Goal: Task Accomplishment & Management: Complete application form

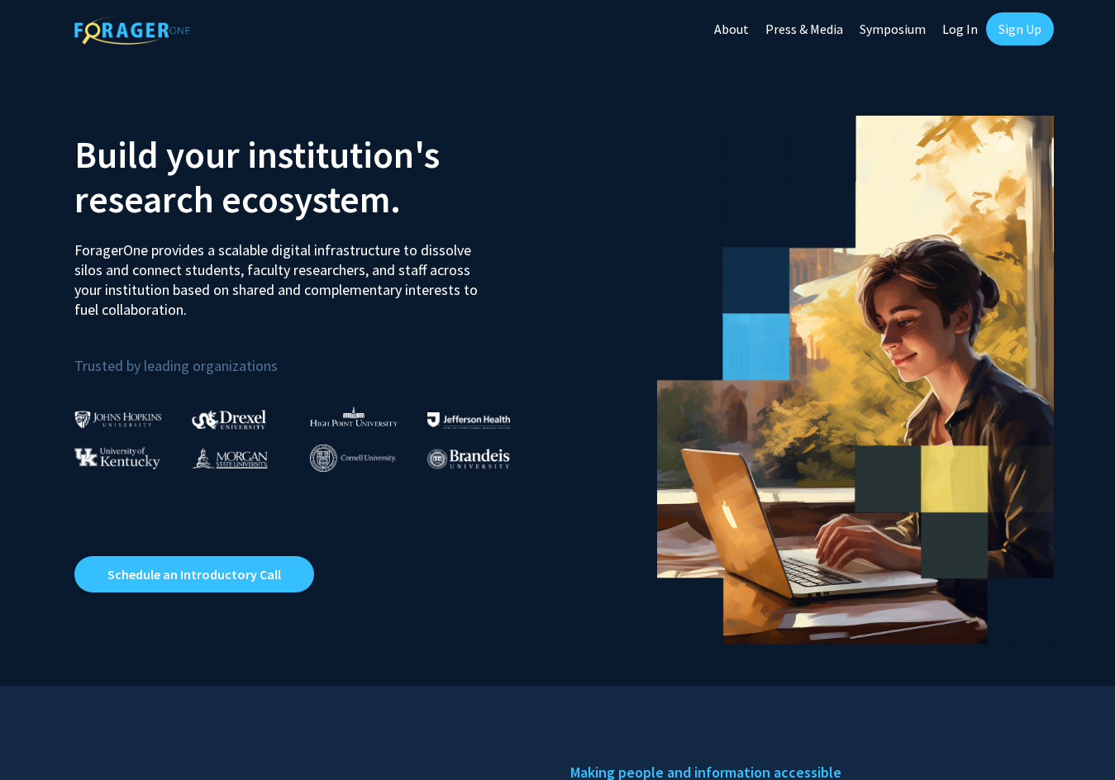
click at [1004, 27] on link "Sign Up" at bounding box center [1020, 28] width 68 height 33
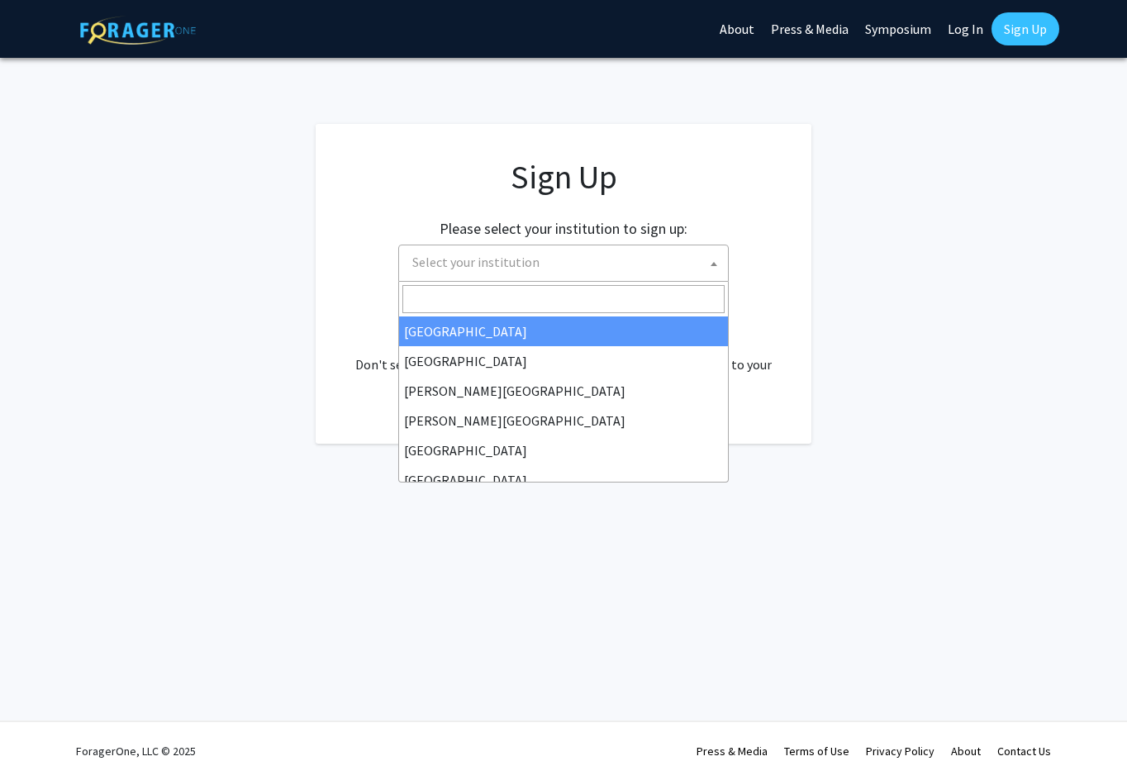
click at [680, 254] on span "Select your institution" at bounding box center [567, 262] width 322 height 34
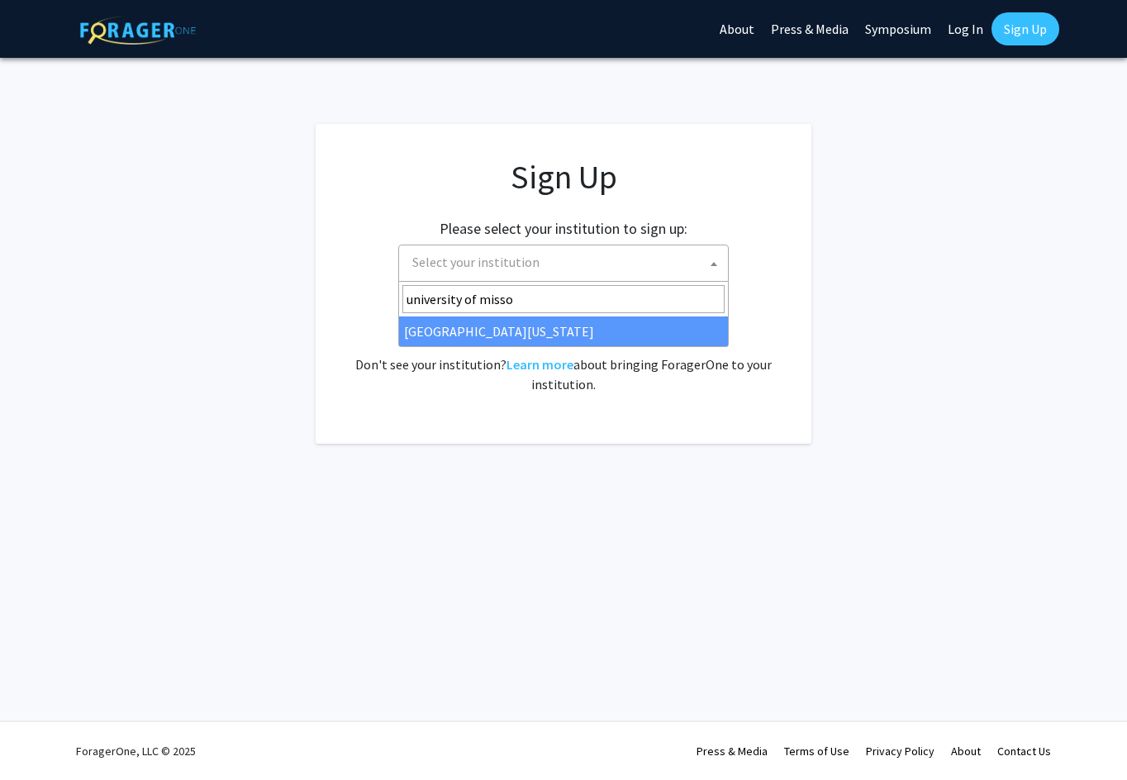
type input "university of misso"
select select "33"
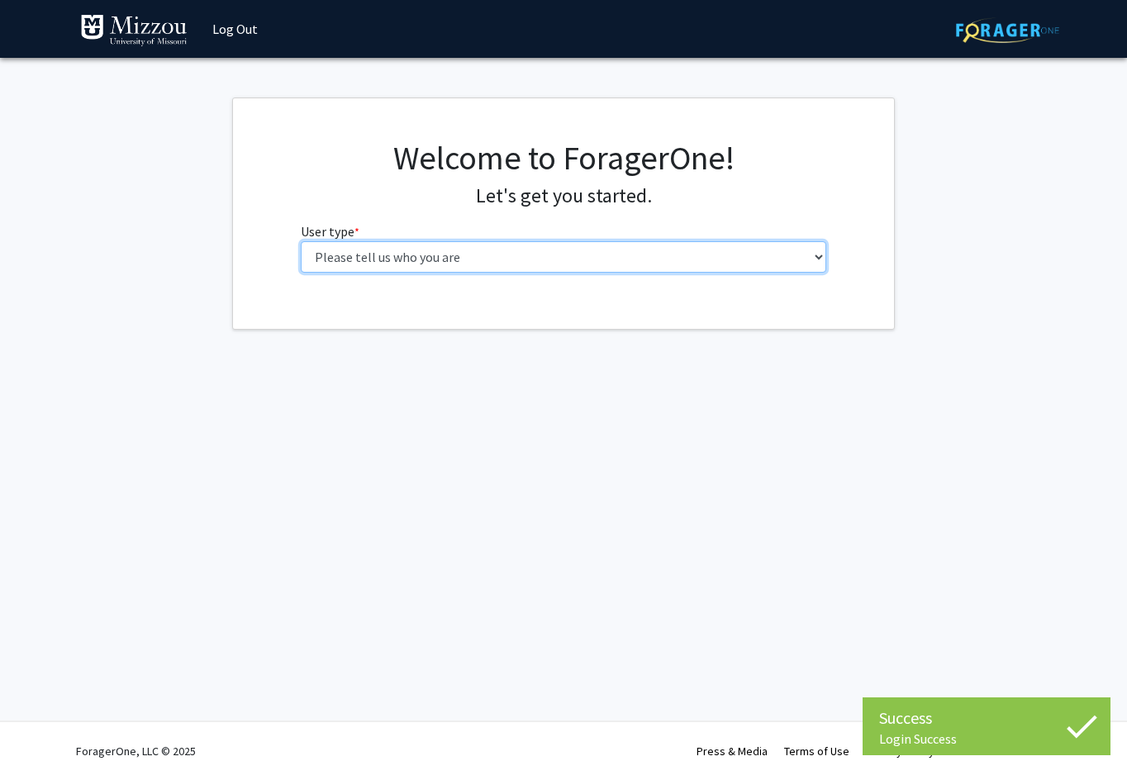
click at [347, 264] on select "Please tell us who you are Undergraduate Student Master's Student Doctoral Cand…" at bounding box center [564, 256] width 526 height 31
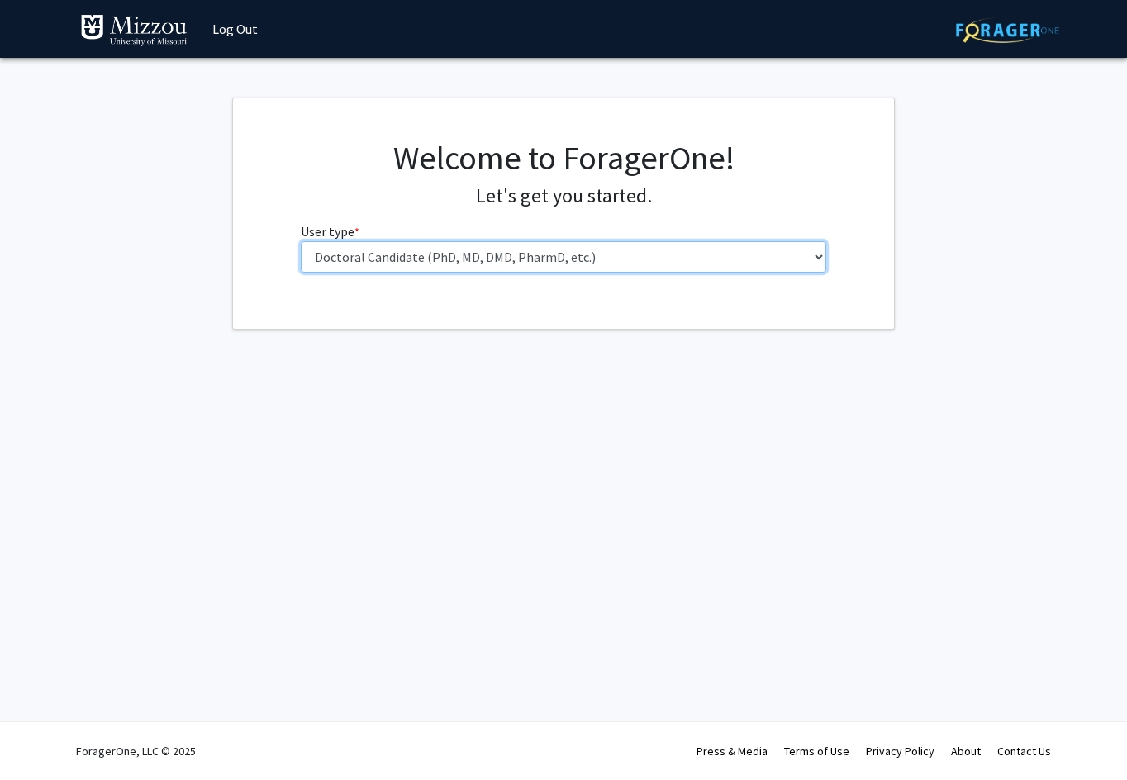
click at [301, 241] on select "Please tell us who you are Undergraduate Student Master's Student Doctoral Cand…" at bounding box center [564, 256] width 526 height 31
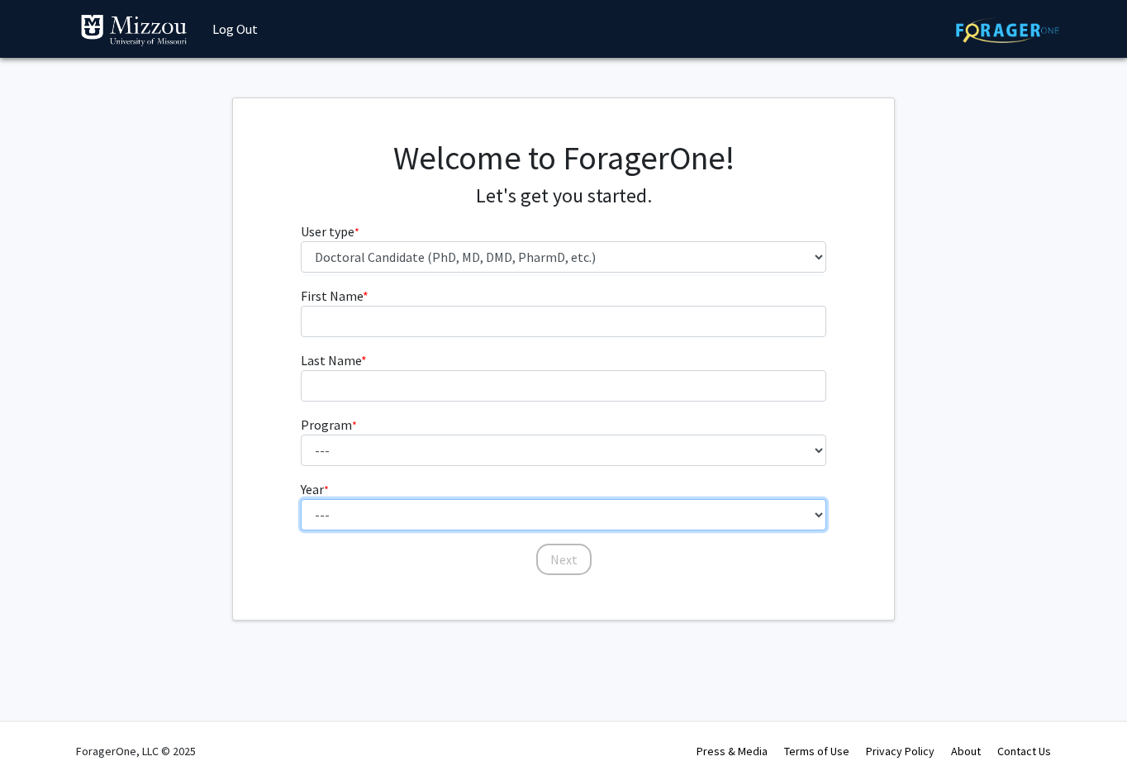
click at [521, 513] on select "--- First Year Second Year Third Year Fourth Year Fifth Year Sixth Year Seventh…" at bounding box center [564, 514] width 526 height 31
click at [488, 515] on select "--- First Year Second Year Third Year Fourth Year Fifth Year Sixth Year Seventh…" at bounding box center [564, 514] width 526 height 31
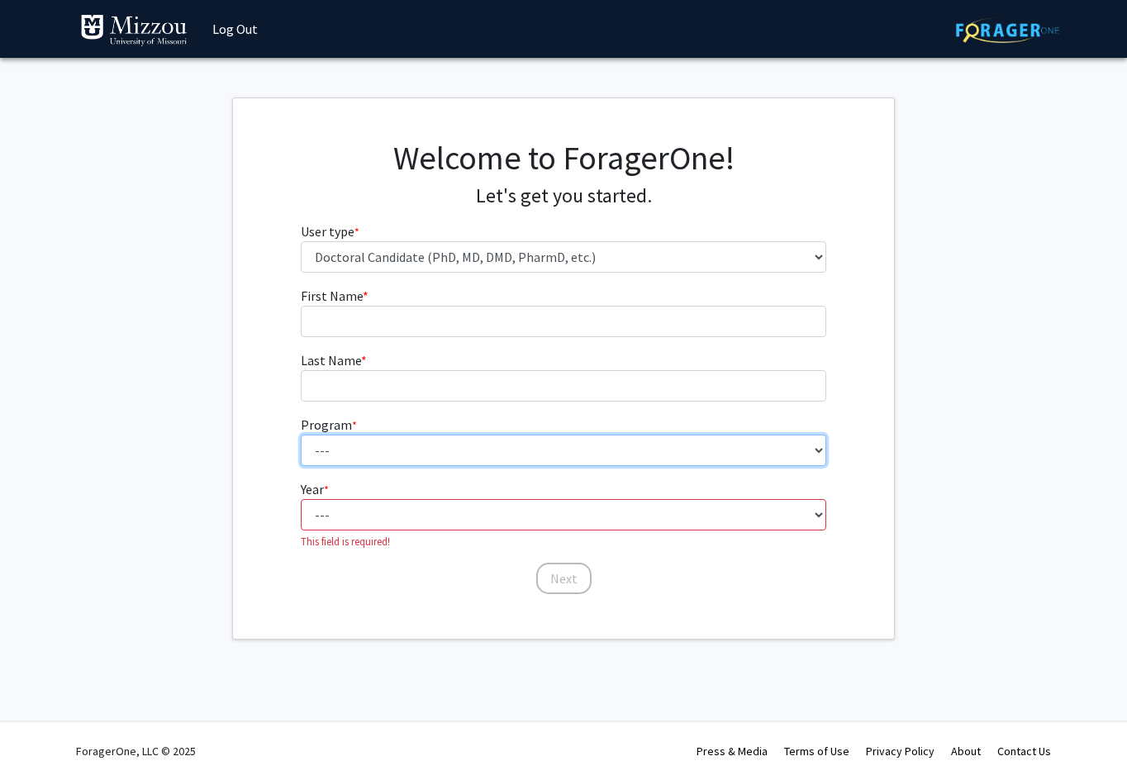
click at [468, 452] on select "--- Accountancy Agricultural and Applied Economics Agricultural Education Ancie…" at bounding box center [564, 450] width 526 height 31
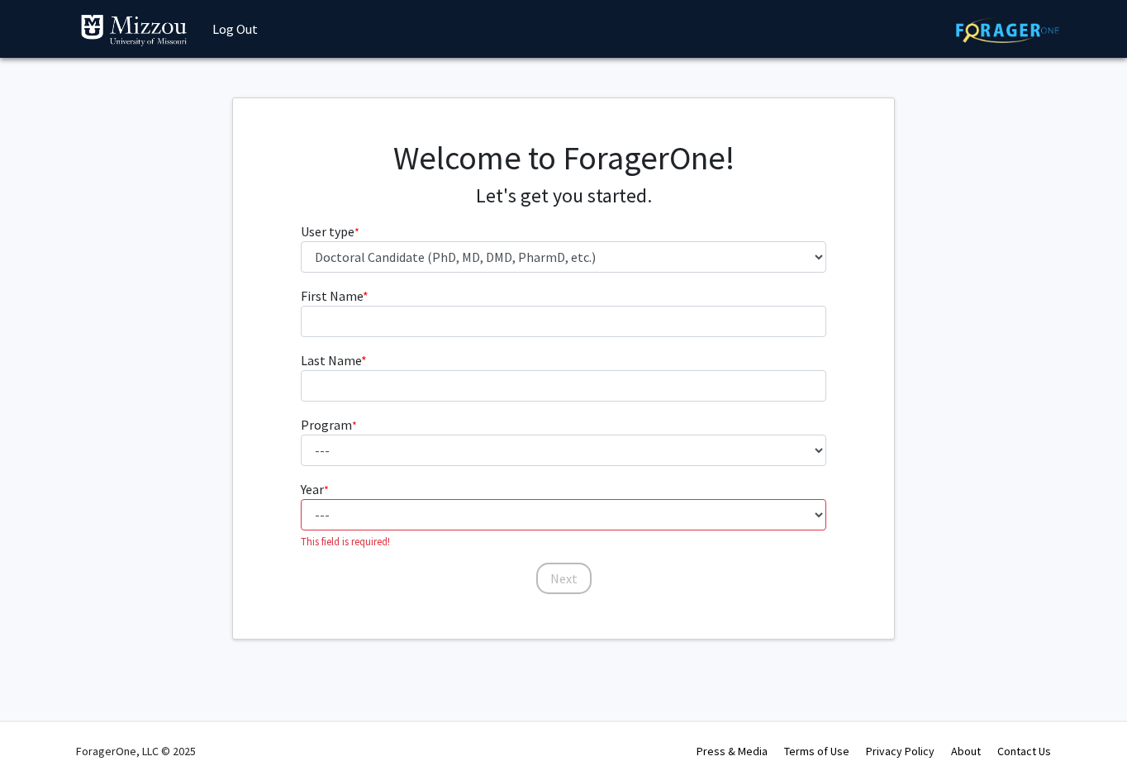
click at [903, 435] on fg-get-started "Welcome to ForagerOne! Let's get you started. User type * required Please tell …" at bounding box center [563, 368] width 1127 height 542
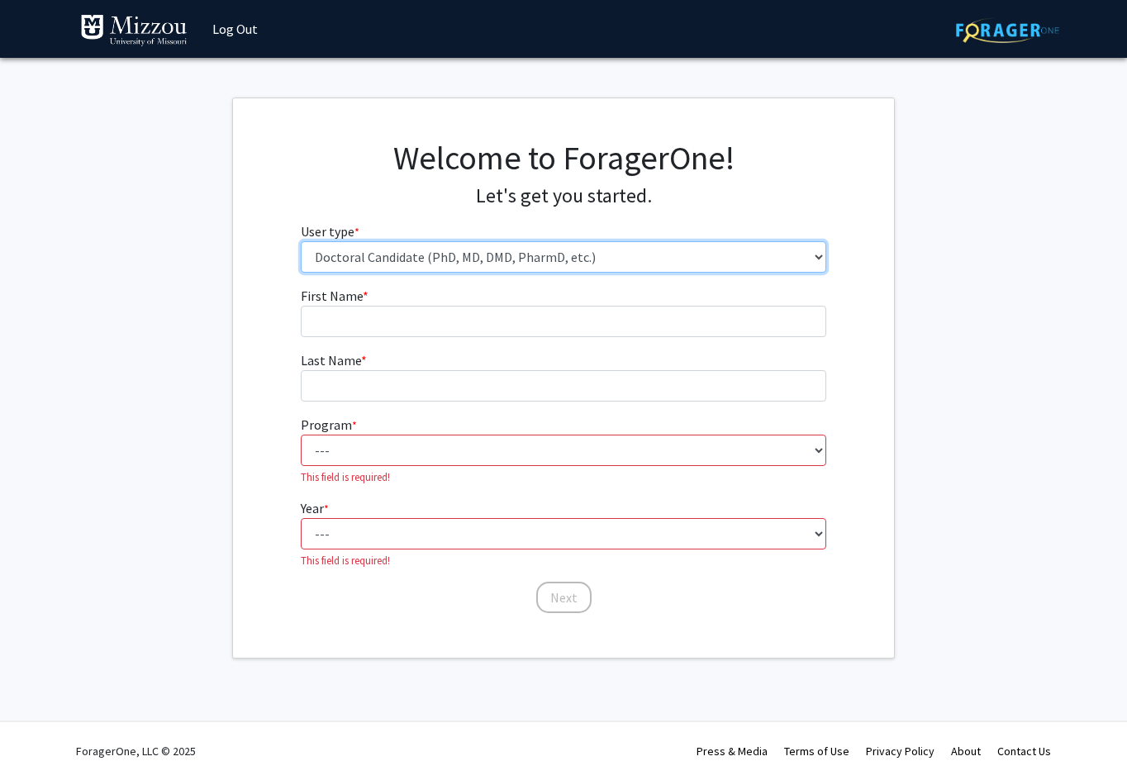
click at [391, 260] on select "Please tell us who you are Undergraduate Student Master's Student Doctoral Cand…" at bounding box center [564, 256] width 526 height 31
select select "6: adminAssistant"
click at [301, 241] on select "Please tell us who you are Undergraduate Student Master's Student Doctoral Cand…" at bounding box center [564, 256] width 526 height 31
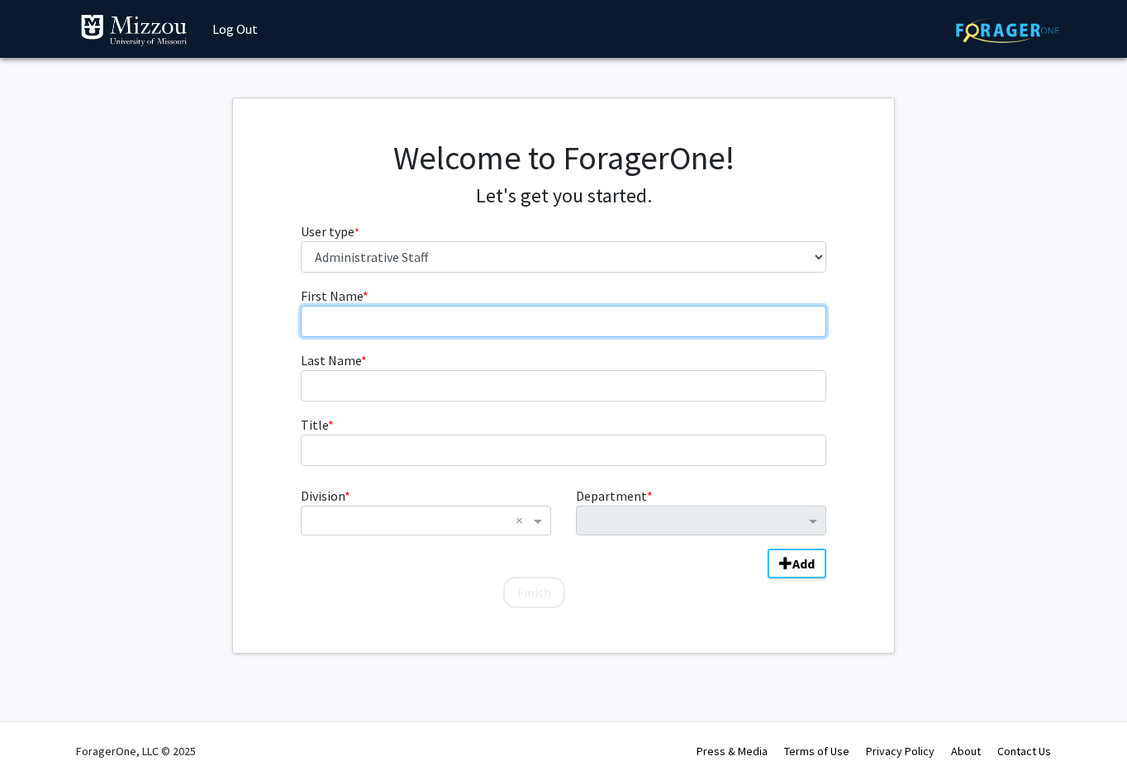
click at [357, 329] on input "First Name * required" at bounding box center [564, 321] width 526 height 31
type input "William"
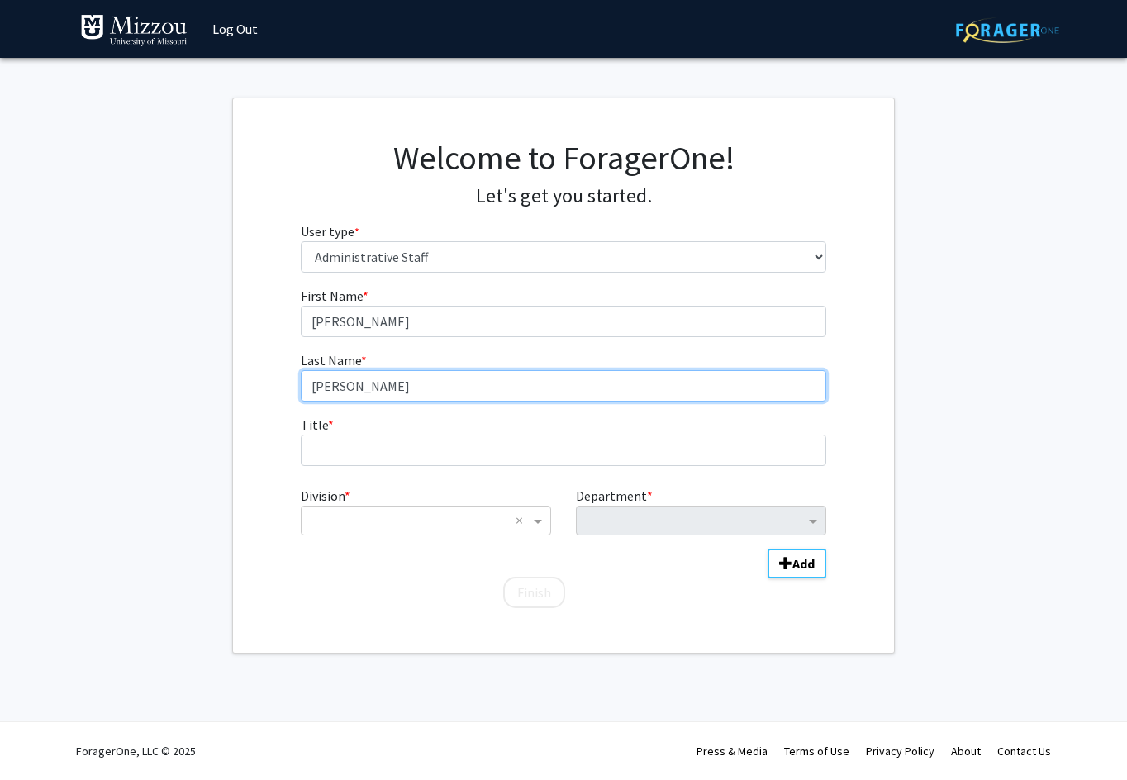
type input "Nelsen"
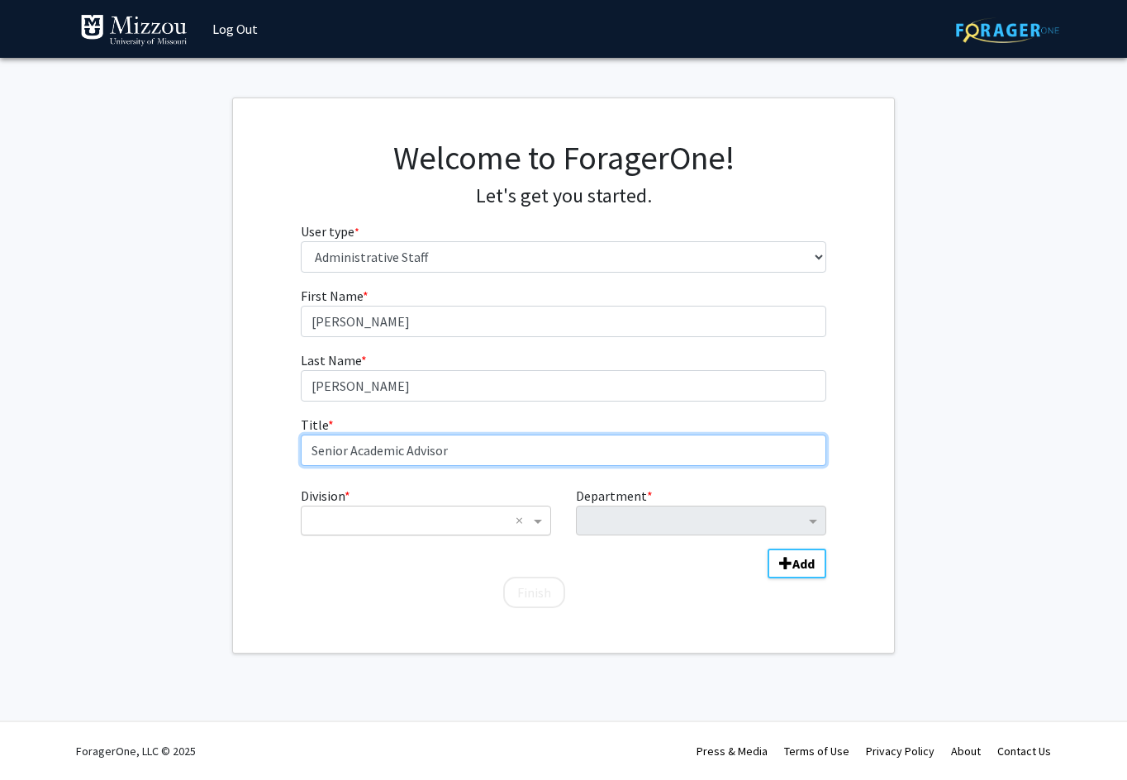
type input "Senior Academic Advisor"
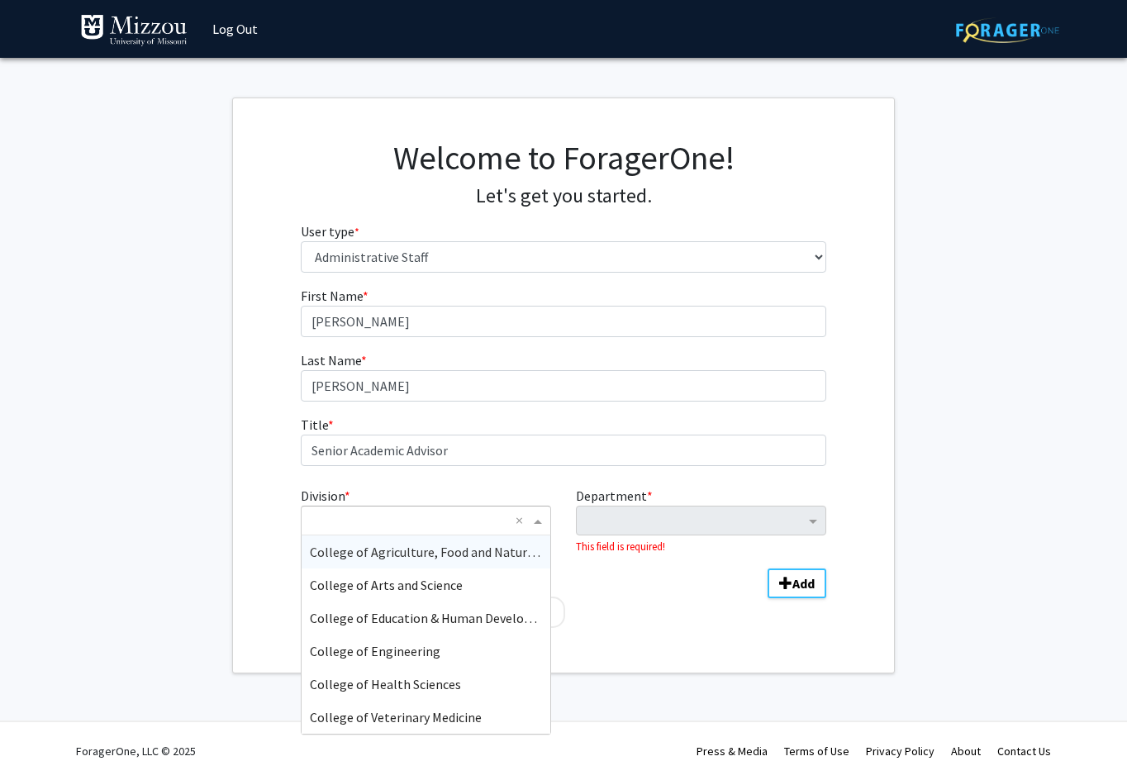
click at [361, 534] on ng-select "× × College of Agriculture, Food and Natural Resources College of Arts and Scie…" at bounding box center [426, 521] width 250 height 30
click at [385, 643] on span "College of Engineering" at bounding box center [375, 651] width 131 height 17
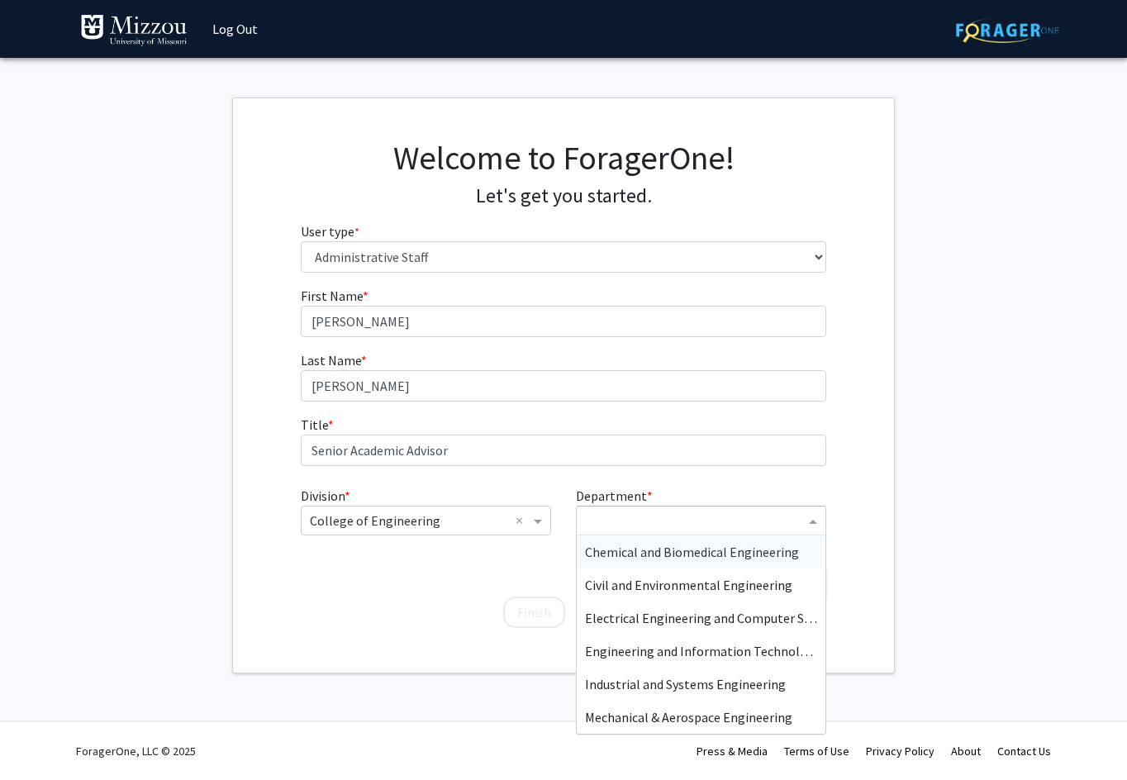
click at [619, 516] on input "Department" at bounding box center [695, 521] width 220 height 20
click at [673, 719] on span "Mechanical & Aerospace Engineering" at bounding box center [688, 717] width 207 height 17
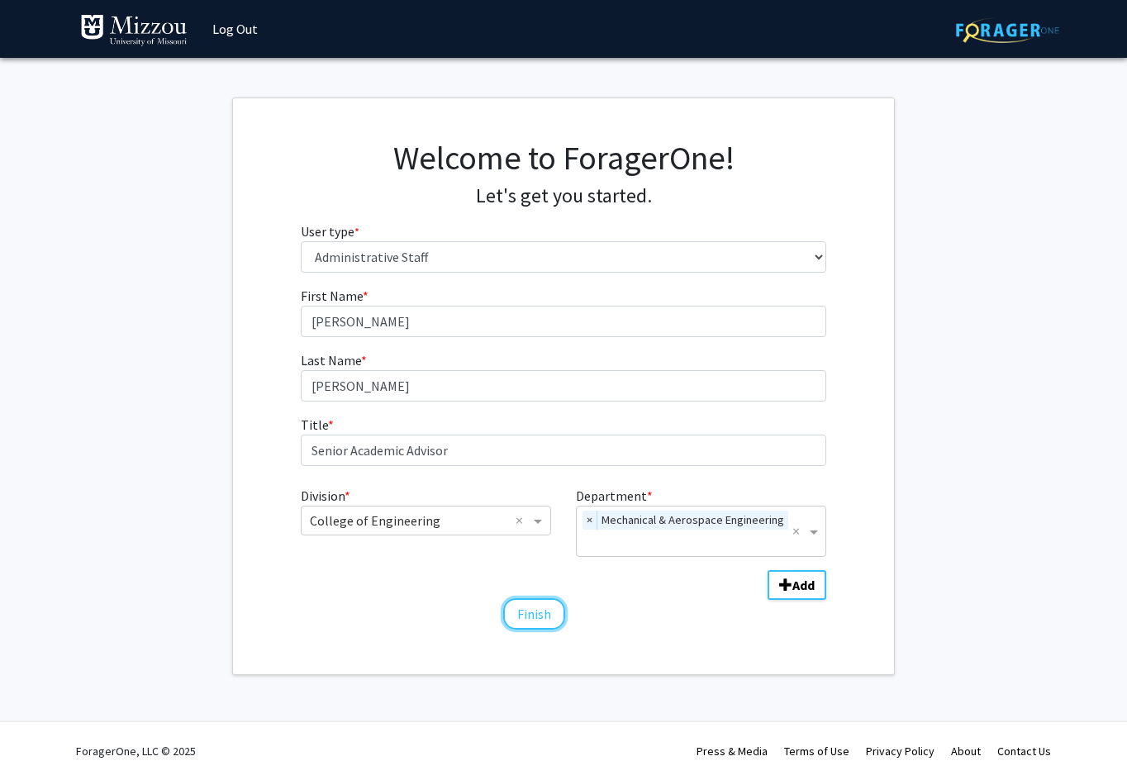
drag, startPoint x: 537, startPoint y: 616, endPoint x: 669, endPoint y: 571, distance: 139.8
click at [538, 616] on button "Finish" at bounding box center [534, 613] width 62 height 31
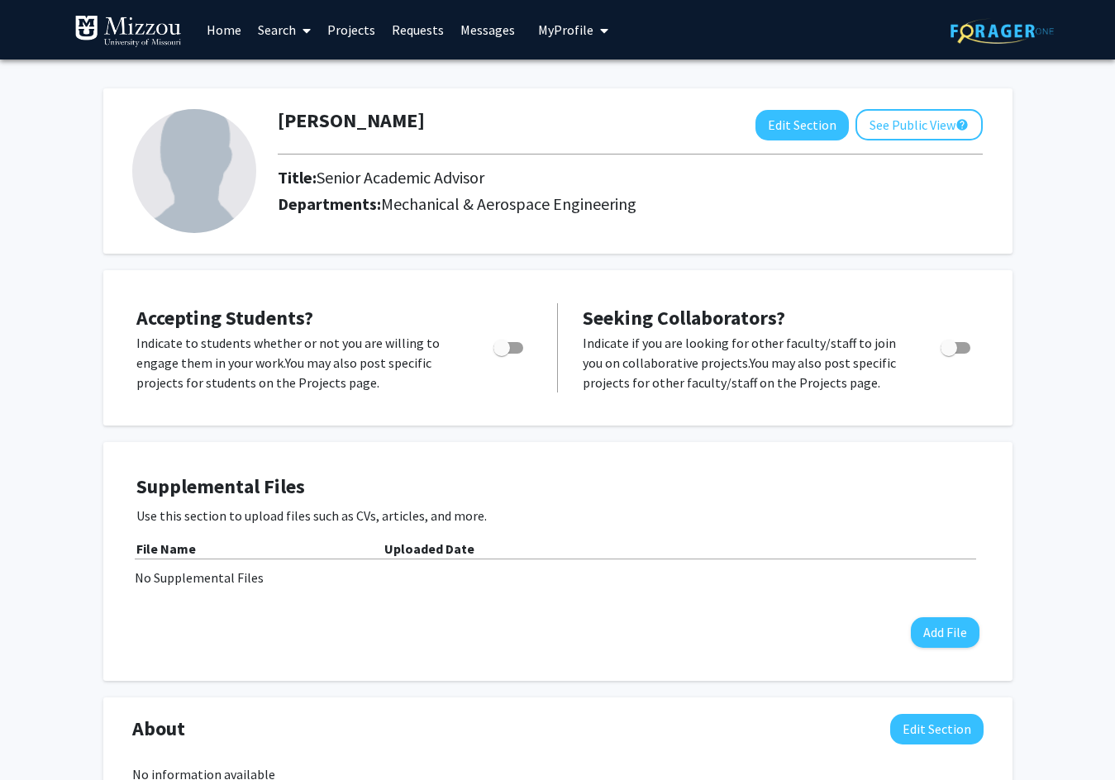
click at [305, 31] on icon at bounding box center [306, 30] width 8 height 13
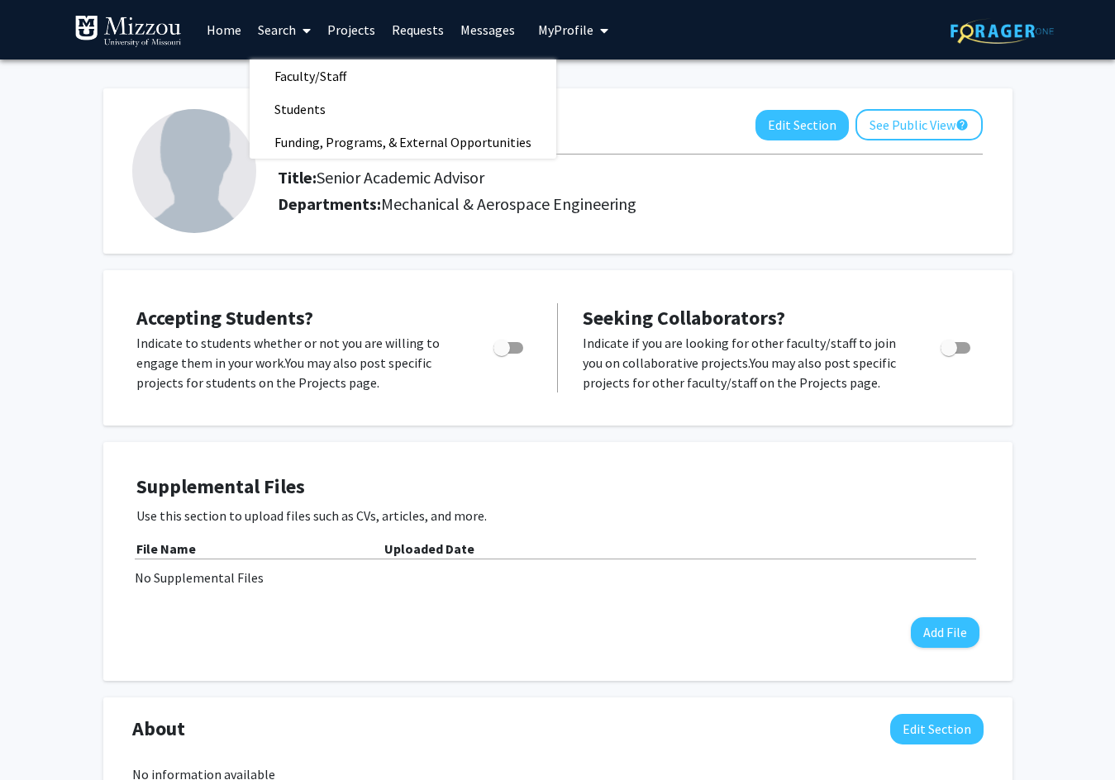
drag, startPoint x: 1048, startPoint y: 264, endPoint x: 1036, endPoint y: 264, distance: 12.4
click at [1048, 264] on div "William Nelsen Edit Section See Public View help Title: Senior Academic Advisor…" at bounding box center [557, 637] width 1115 height 1156
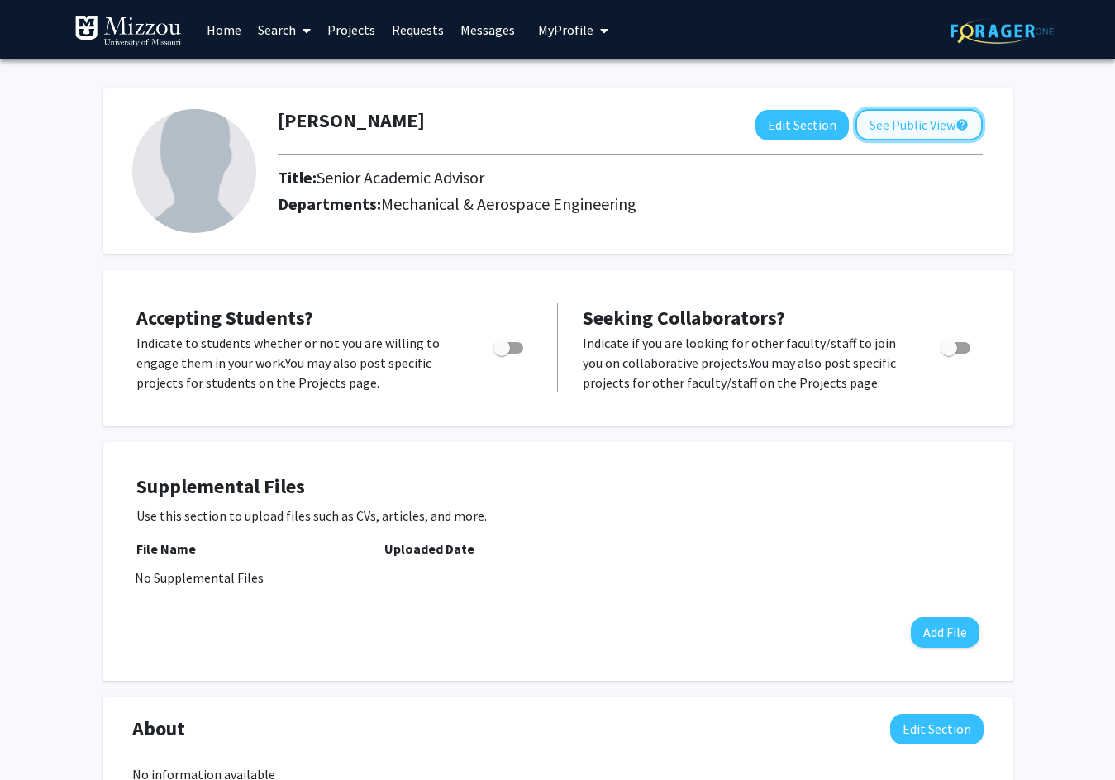
click at [896, 127] on button "See Public View help" at bounding box center [918, 124] width 127 height 31
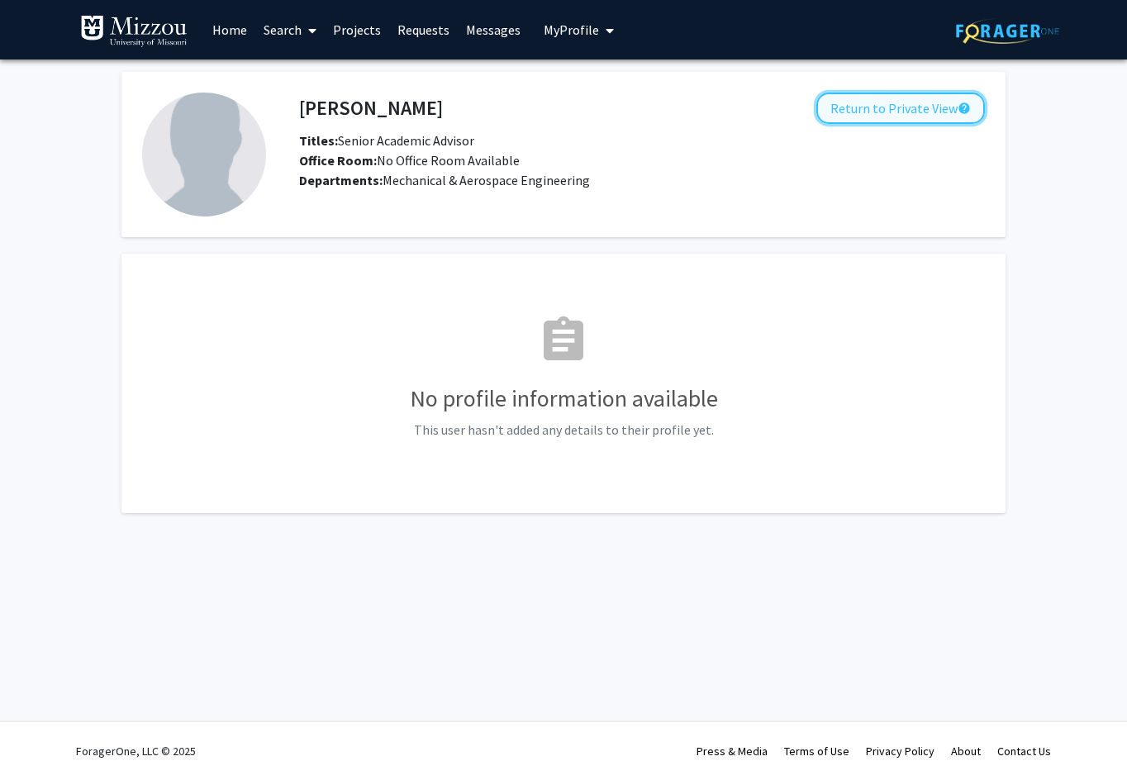
click at [898, 101] on button "Return to Private View help" at bounding box center [900, 108] width 169 height 31
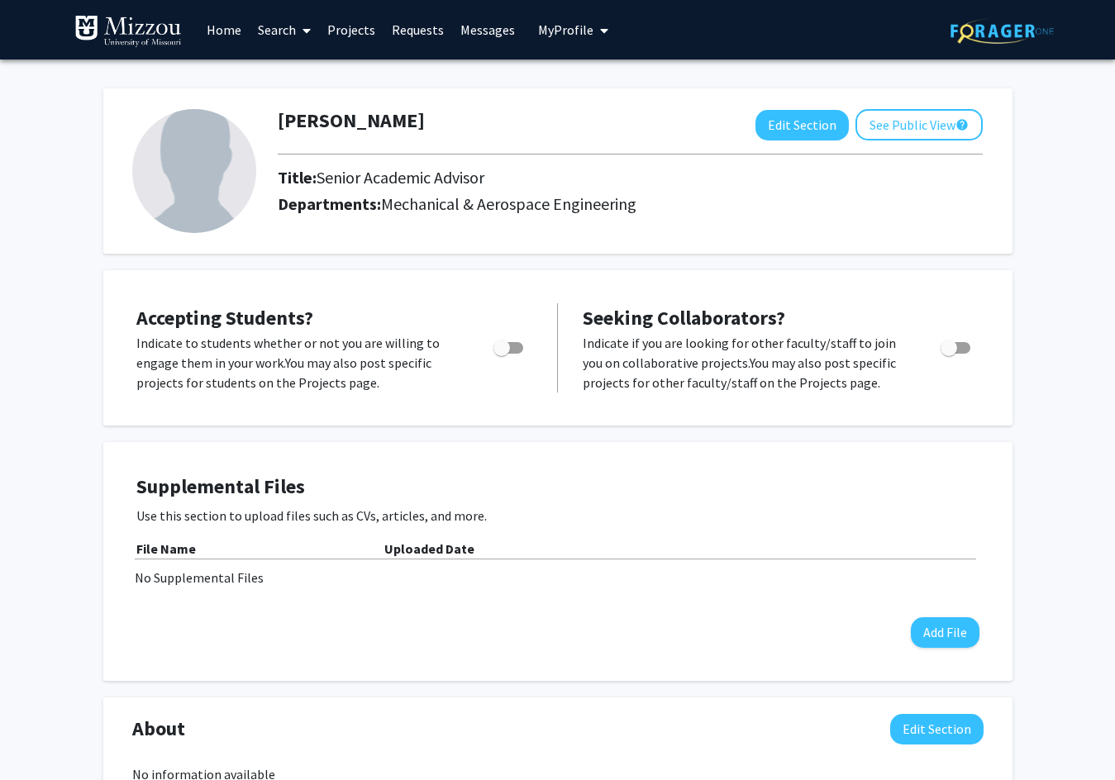
click at [293, 24] on link "Search" at bounding box center [284, 30] width 69 height 58
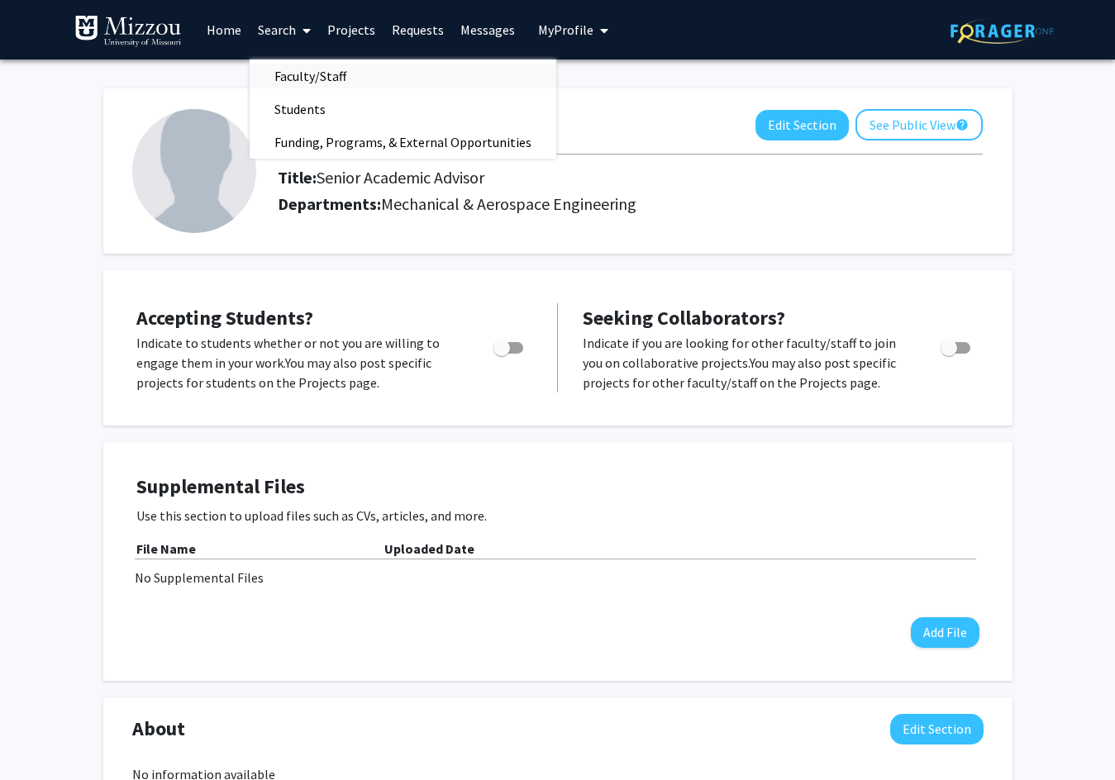
click at [309, 70] on span "Faculty/Staff" at bounding box center [310, 75] width 121 height 33
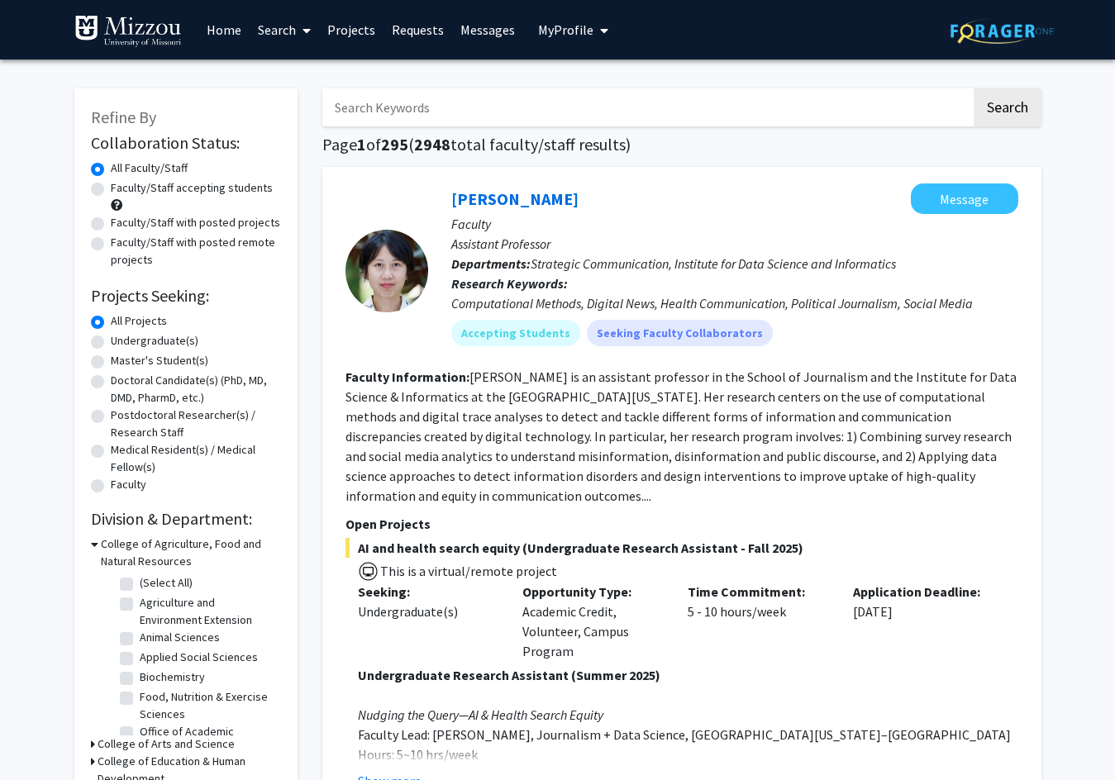
click at [454, 116] on input "Search Keywords" at bounding box center [646, 107] width 649 height 38
type input "Mechanical Engineering"
click at [985, 91] on button "Search" at bounding box center [1007, 107] width 68 height 38
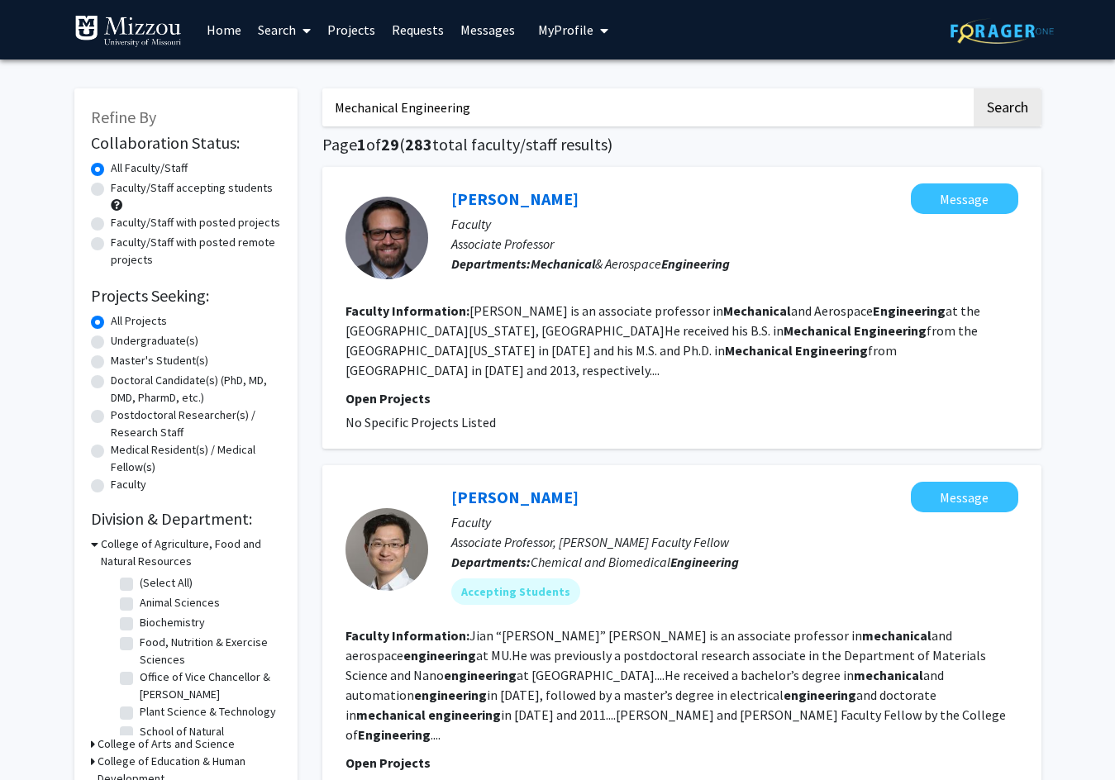
click at [111, 343] on label "Undergraduate(s)" at bounding box center [155, 340] width 88 height 17
click at [111, 343] on input "Undergraduate(s)" at bounding box center [116, 337] width 11 height 11
radio input "true"
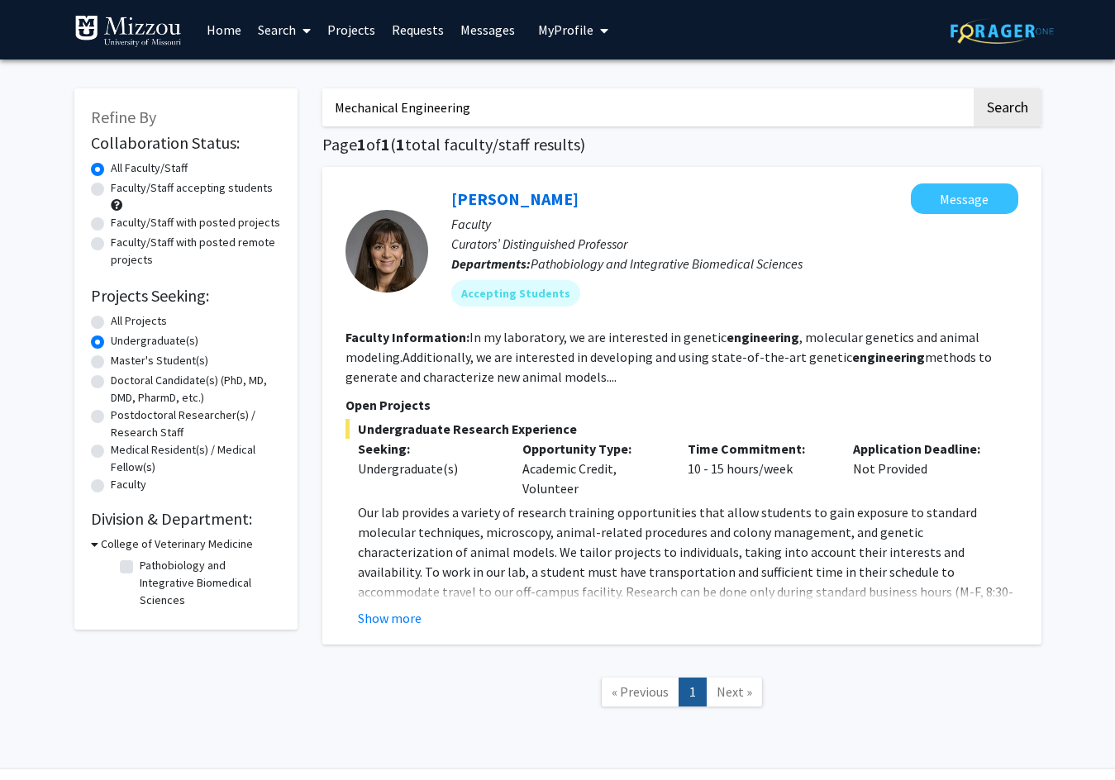
click at [104, 323] on div "All Projects" at bounding box center [186, 322] width 190 height 20
click at [111, 324] on label "All Projects" at bounding box center [139, 320] width 56 height 17
click at [111, 323] on input "All Projects" at bounding box center [116, 317] width 11 height 11
radio input "true"
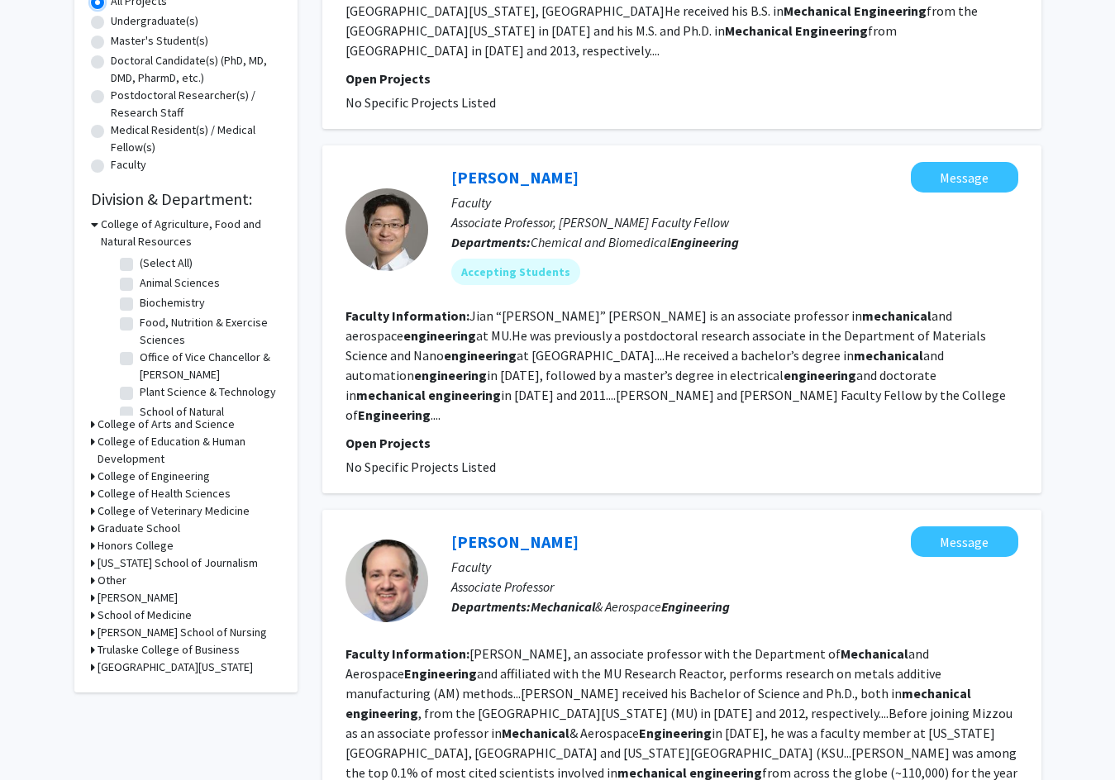
scroll to position [330, 0]
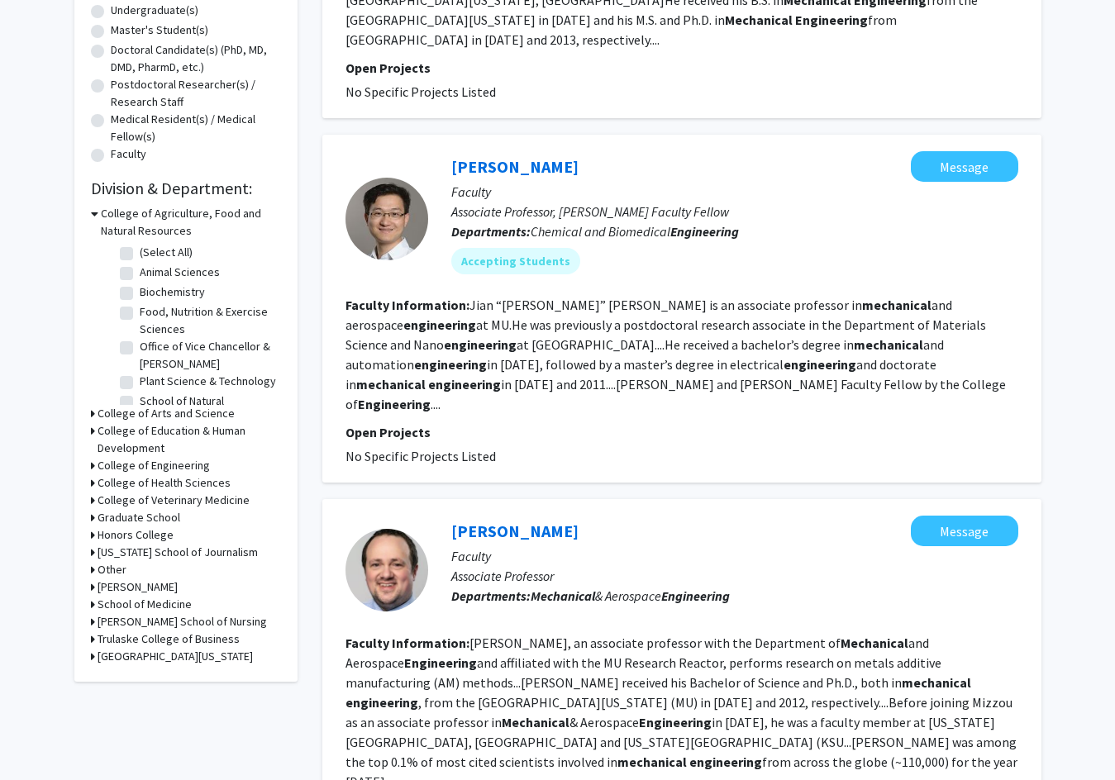
click at [88, 465] on div "Refine By Collaboration Status: Collaboration Status All Faculty/Staff Collabor…" at bounding box center [185, 220] width 223 height 924
click at [92, 463] on icon at bounding box center [93, 465] width 4 height 17
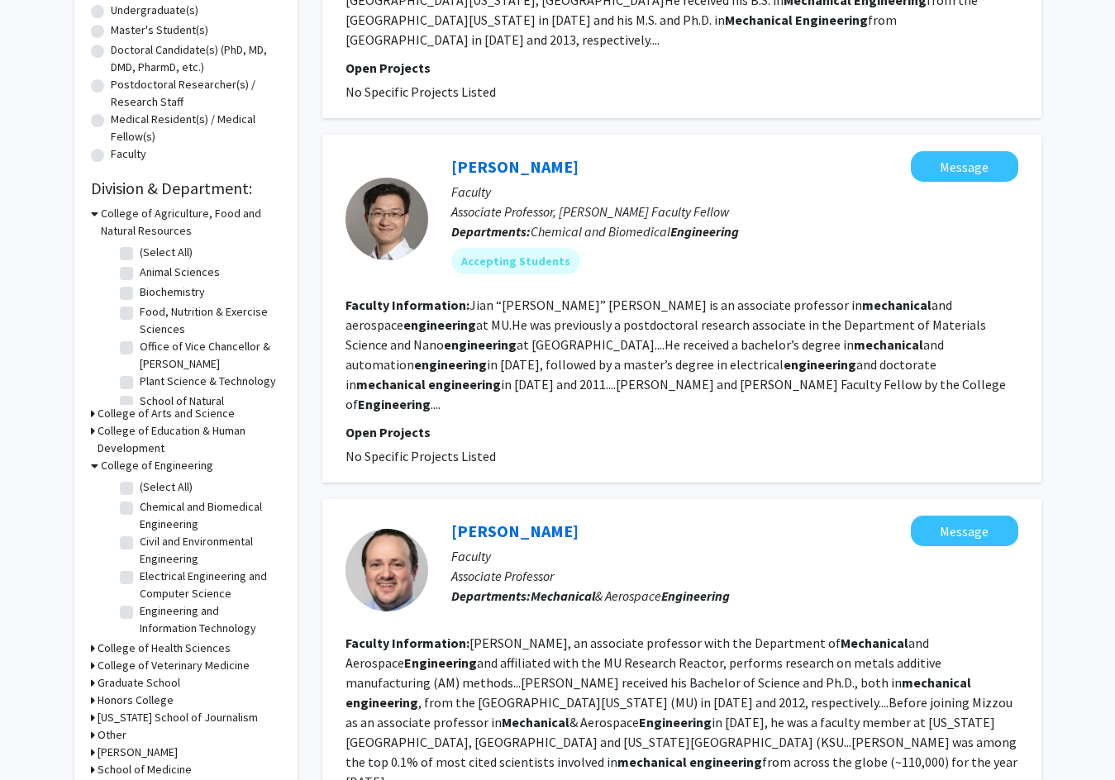
scroll to position [71, 0]
click at [123, 618] on fg-checkbox "Mechanical & Aerospace Engineering Mechanical & Aerospace Engineering" at bounding box center [198, 618] width 157 height 35
click at [140, 612] on label "Mechanical & Aerospace Engineering" at bounding box center [208, 618] width 137 height 35
click at [140, 611] on input "Mechanical & Aerospace Engineering" at bounding box center [145, 606] width 11 height 11
checkbox input "true"
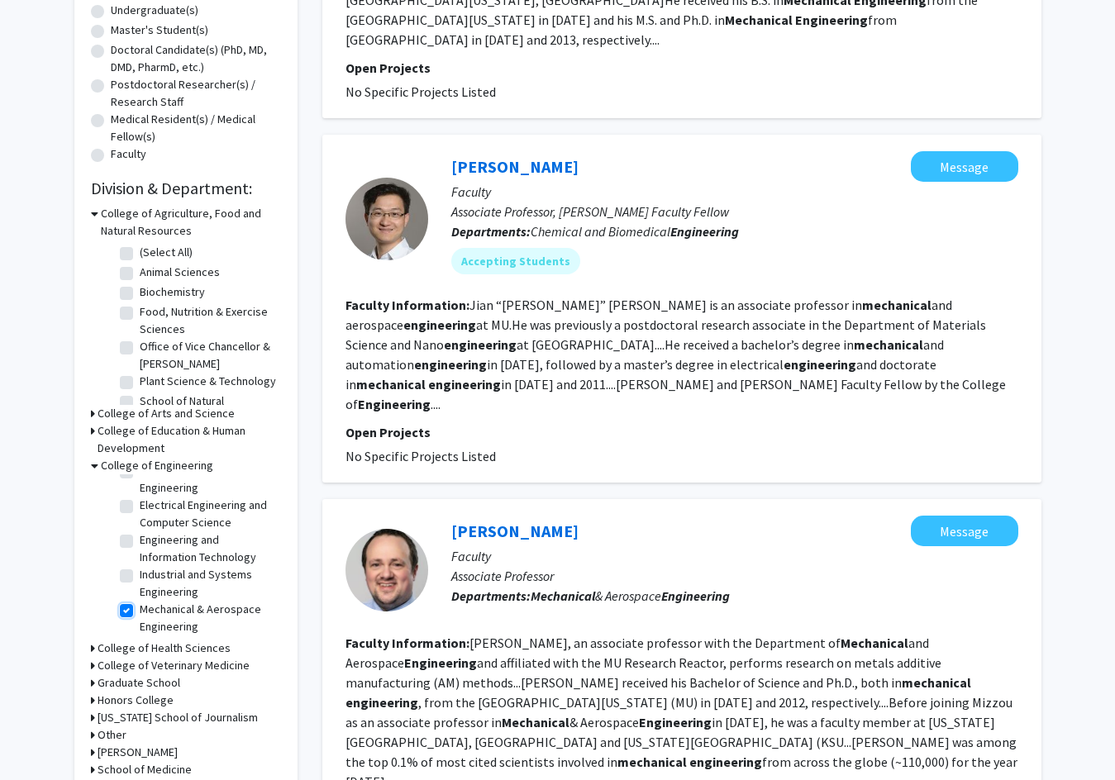
checkbox input "true"
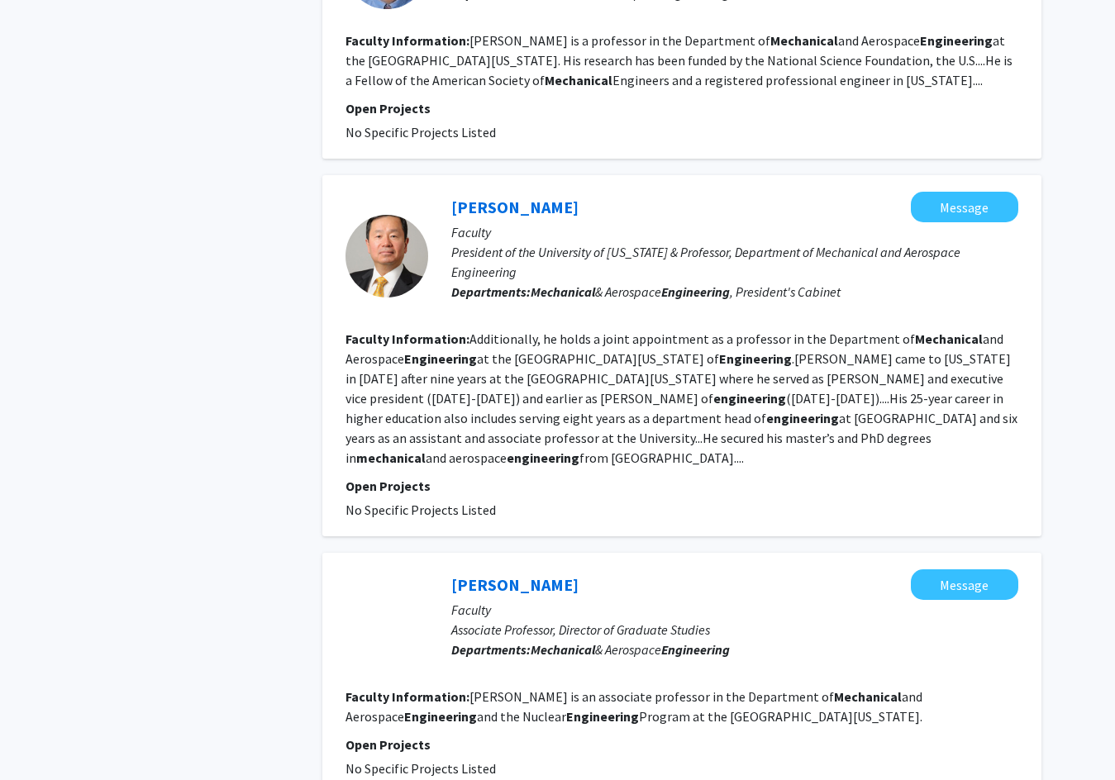
scroll to position [2443, 0]
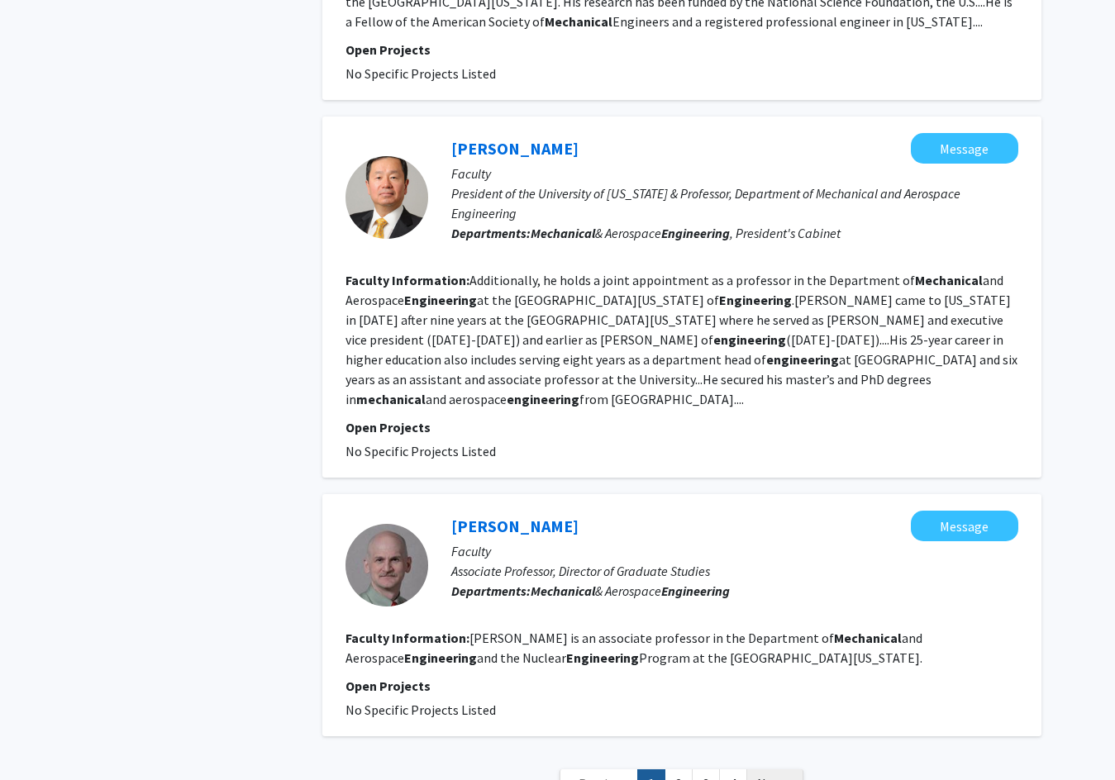
click at [766, 775] on span "Next »" at bounding box center [775, 783] width 36 height 17
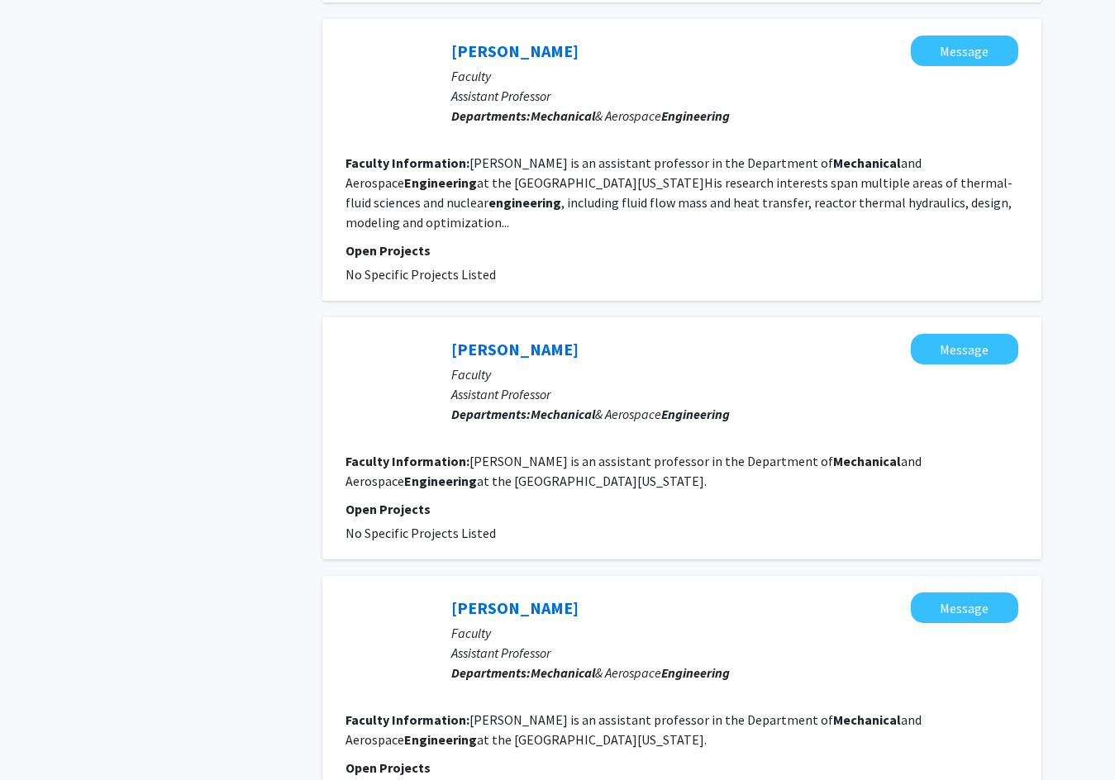
scroll to position [2397, 0]
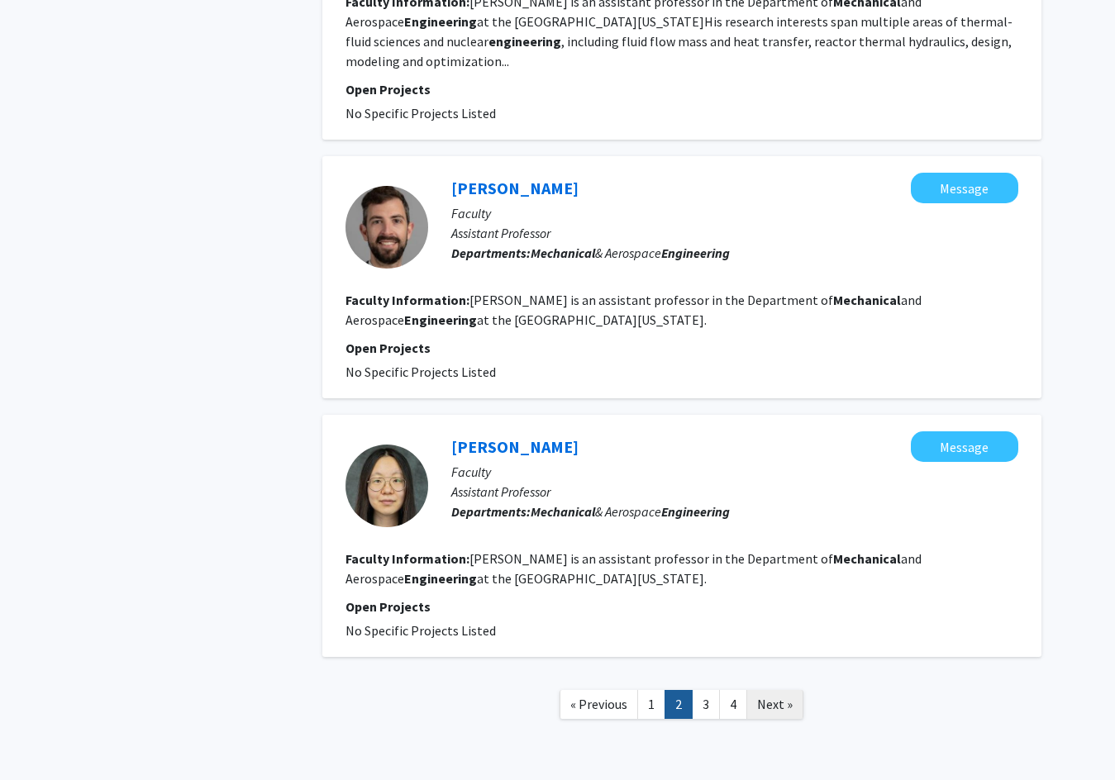
click at [778, 696] on span "Next »" at bounding box center [775, 704] width 36 height 17
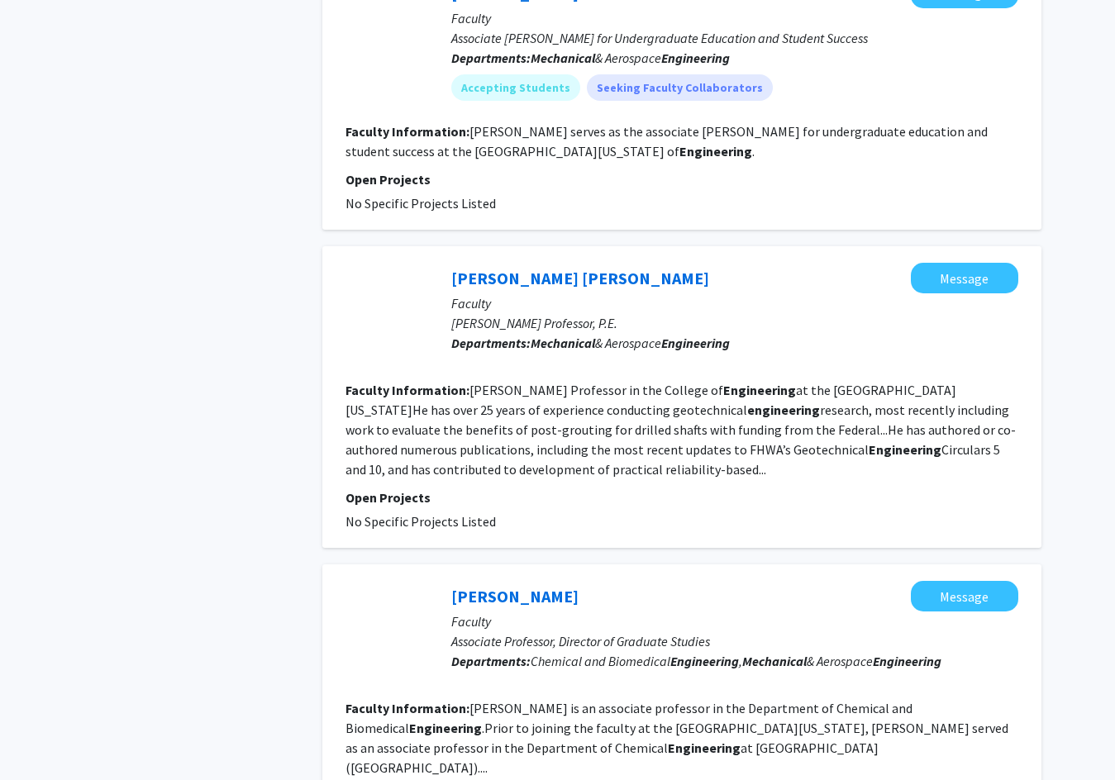
scroll to position [2423, 0]
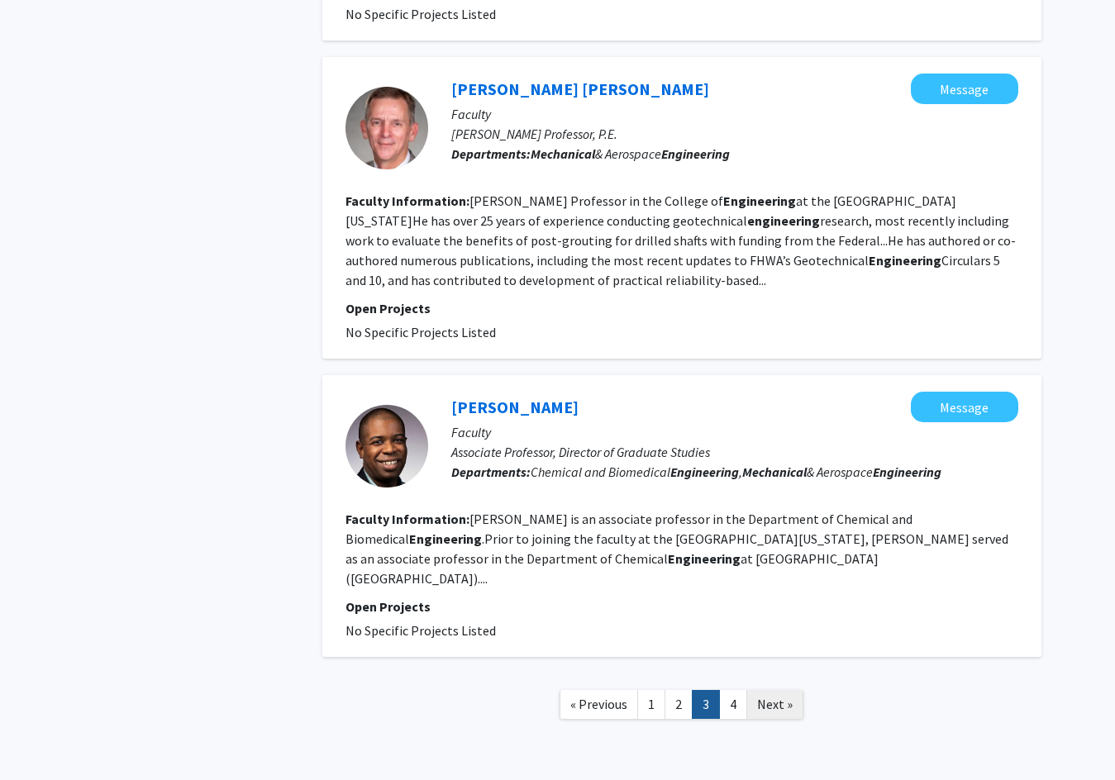
click at [786, 696] on span "Next »" at bounding box center [775, 704] width 36 height 17
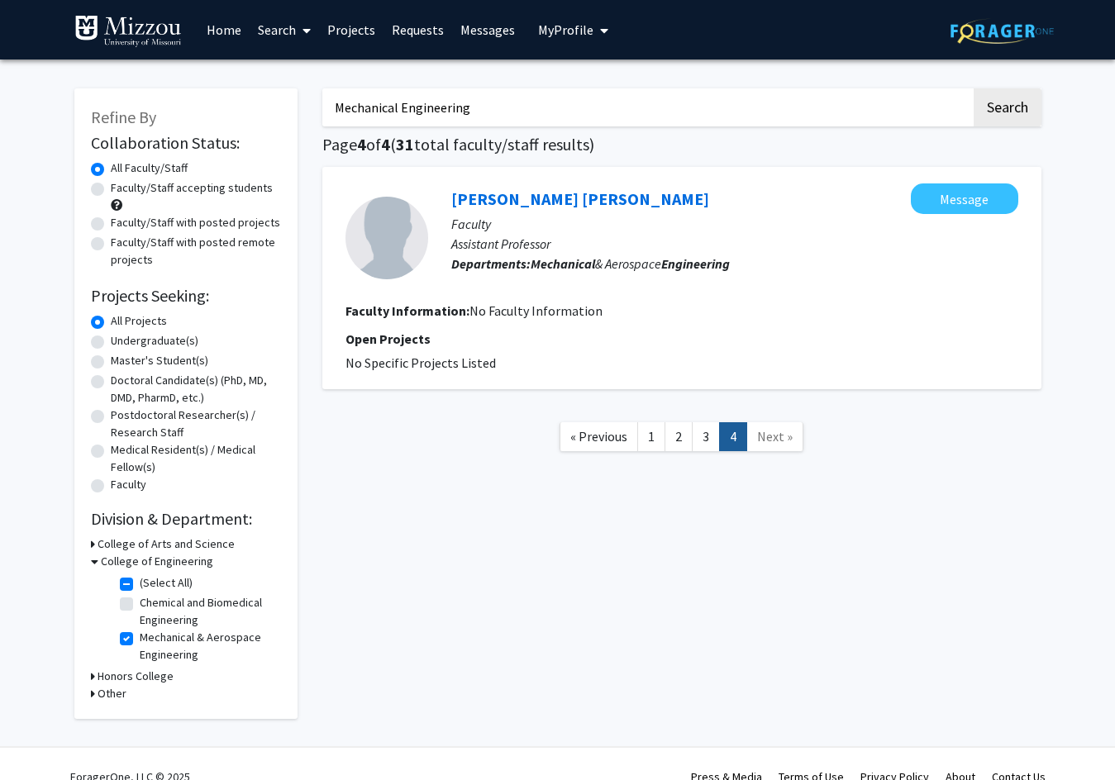
drag, startPoint x: 556, startPoint y: 114, endPoint x: 25, endPoint y: 40, distance: 536.4
click at [25, 40] on div "Skip navigation Home Search Projects Requests Messages My Profile William Nelse…" at bounding box center [557, 403] width 1115 height 806
type input "william nelsen"
click at [973, 88] on button "Search" at bounding box center [1007, 107] width 68 height 38
checkbox input "false"
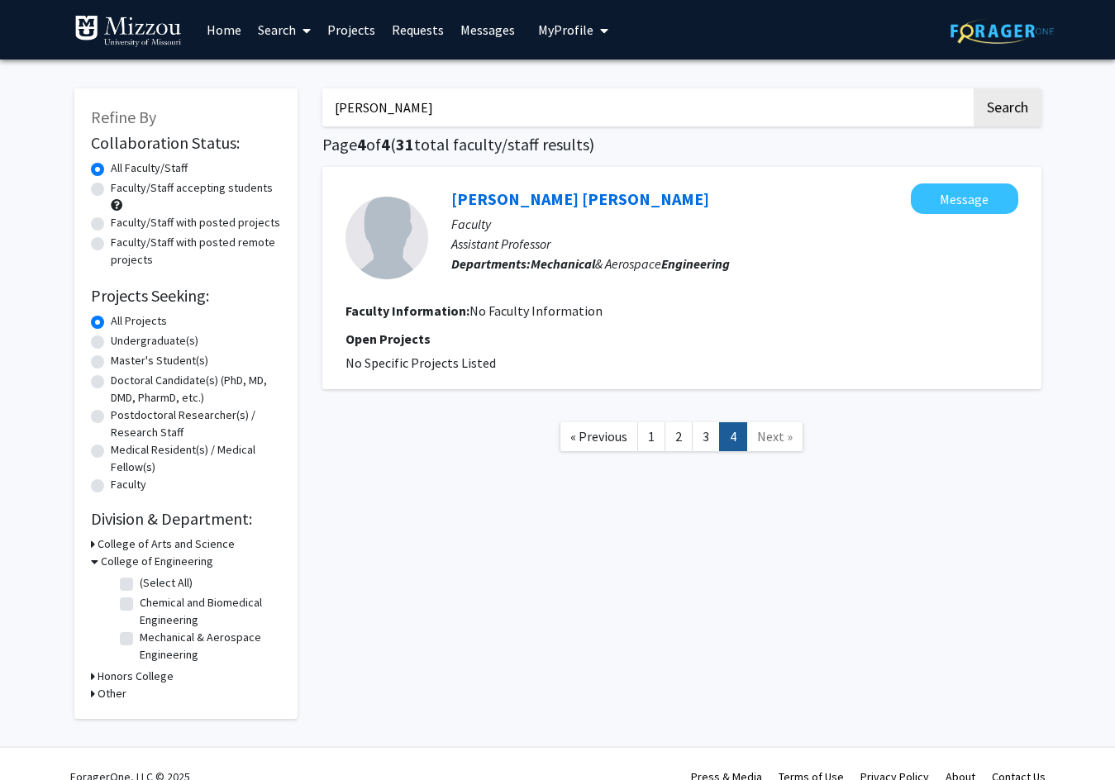
checkbox input "false"
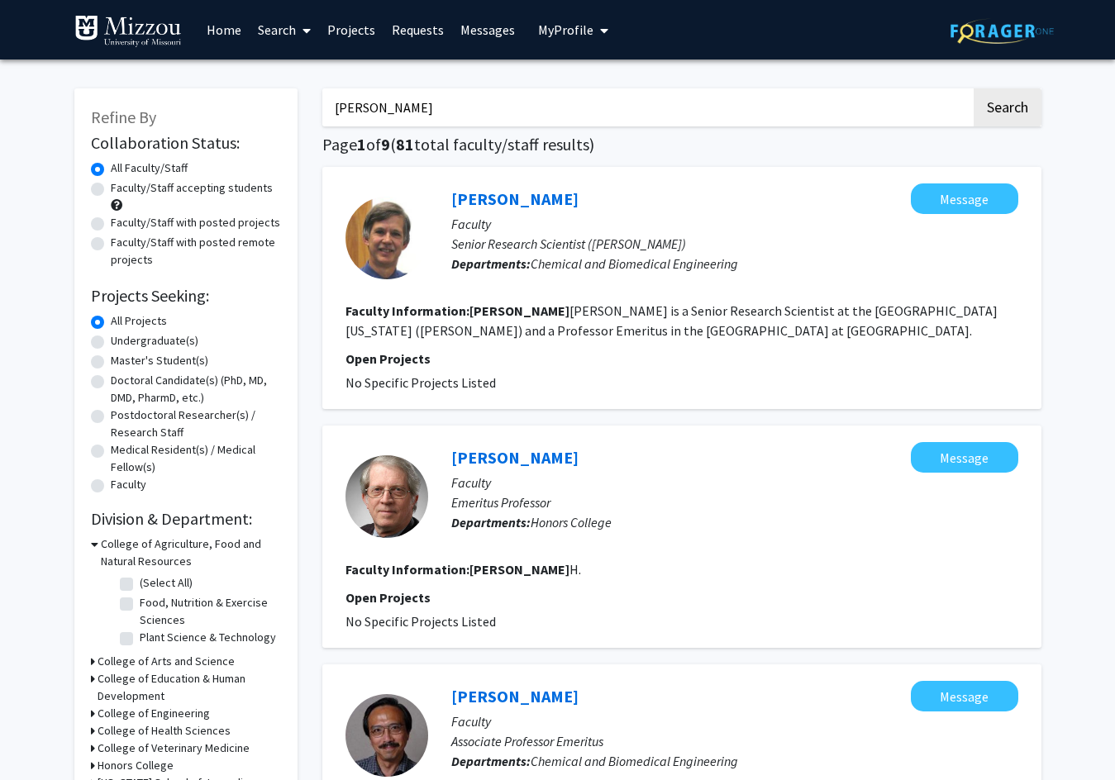
drag, startPoint x: 260, startPoint y: 611, endPoint x: 320, endPoint y: 211, distance: 404.3
drag, startPoint x: 473, startPoint y: 113, endPoint x: 174, endPoint y: 112, distance: 299.1
type input "nelsen"
click at [973, 88] on button "Search" at bounding box center [1007, 107] width 68 height 38
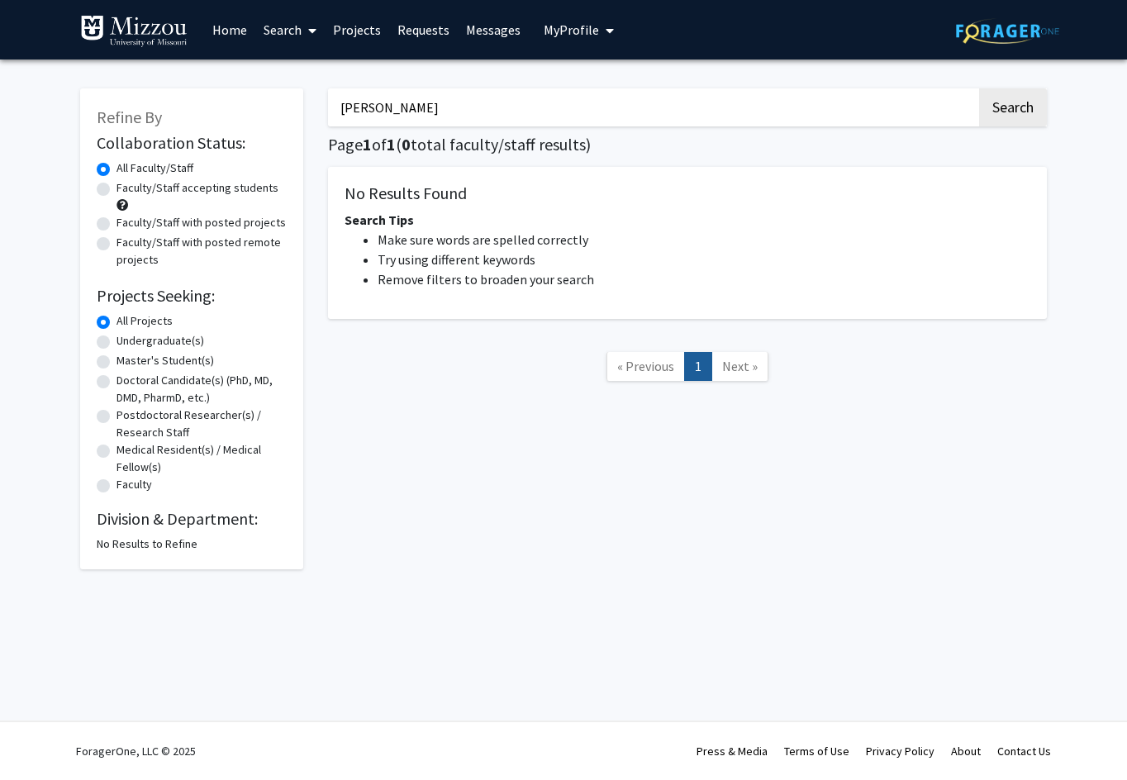
click at [620, 40] on div "Skip navigation Home Search Projects Requests Messages My Profile William Nelse…" at bounding box center [563, 29] width 991 height 59
click at [599, 40] on span "My profile dropdown to access profile and logout" at bounding box center [606, 31] width 15 height 58
click at [611, 81] on span "William Nelsen" at bounding box center [647, 77] width 100 height 18
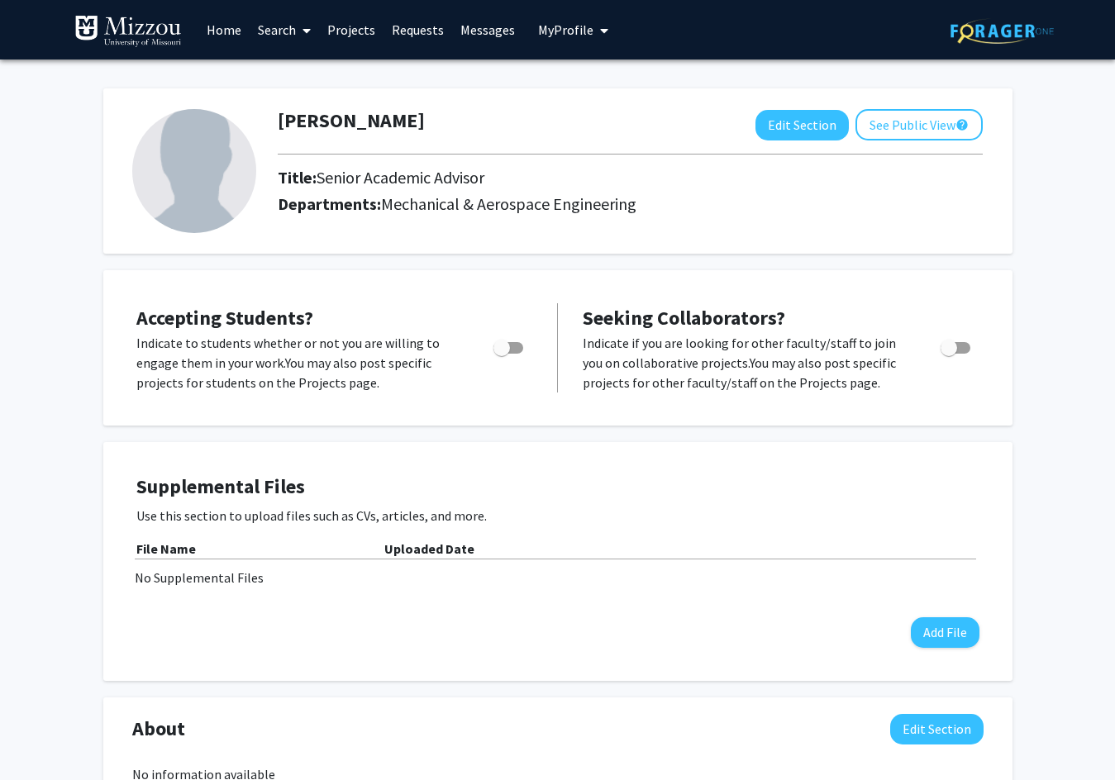
click at [593, 40] on span "My profile dropdown to access profile and logout" at bounding box center [600, 31] width 15 height 58
click at [421, 30] on link "Requests" at bounding box center [417, 30] width 69 height 58
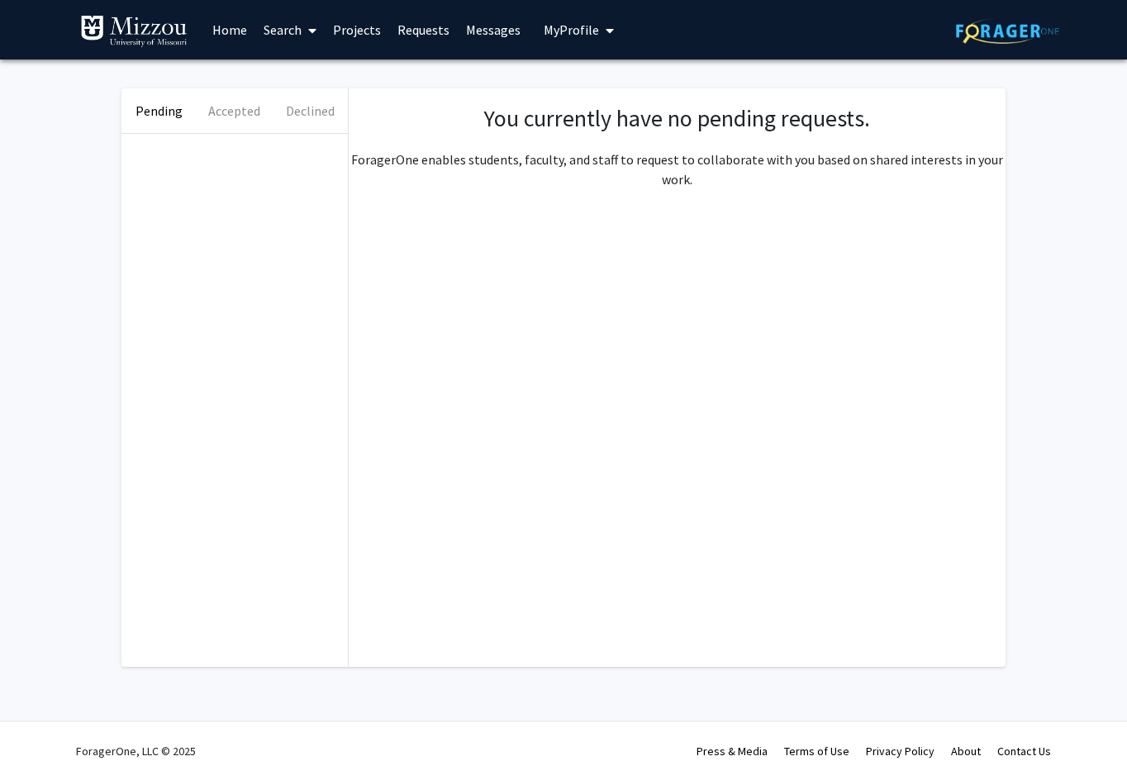
click at [472, 31] on link "Messages" at bounding box center [493, 30] width 71 height 58
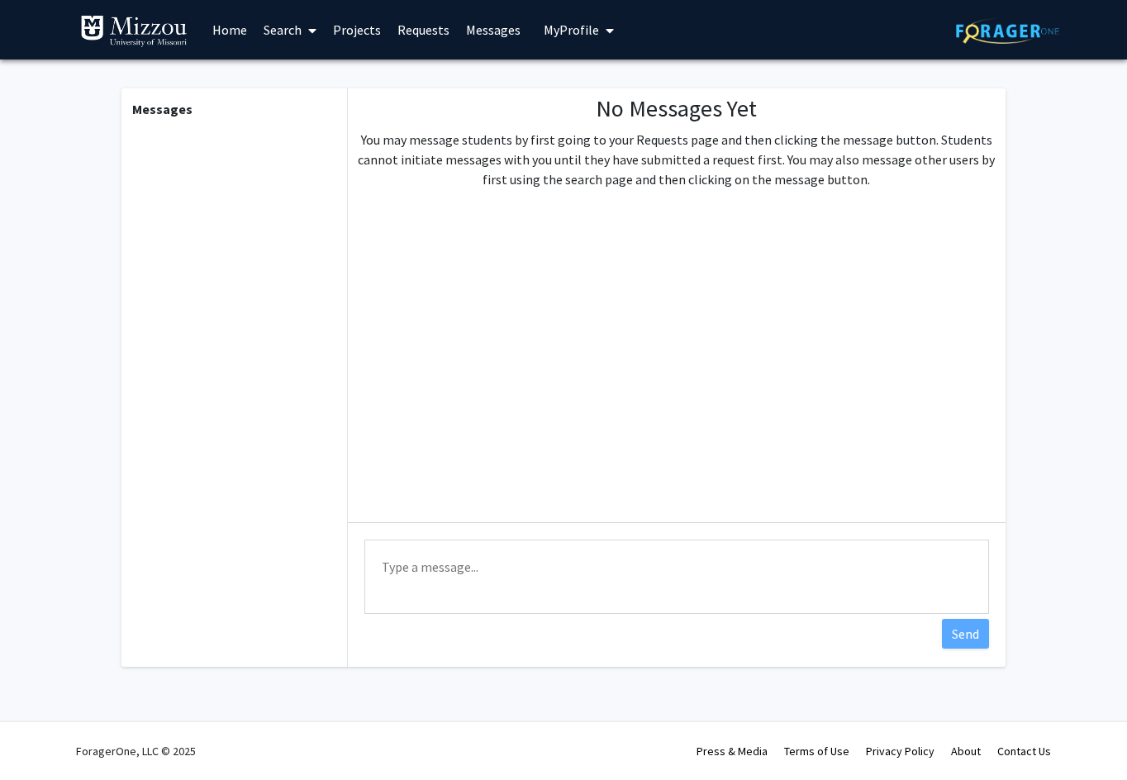
click at [359, 45] on link "Projects" at bounding box center [357, 30] width 64 height 58
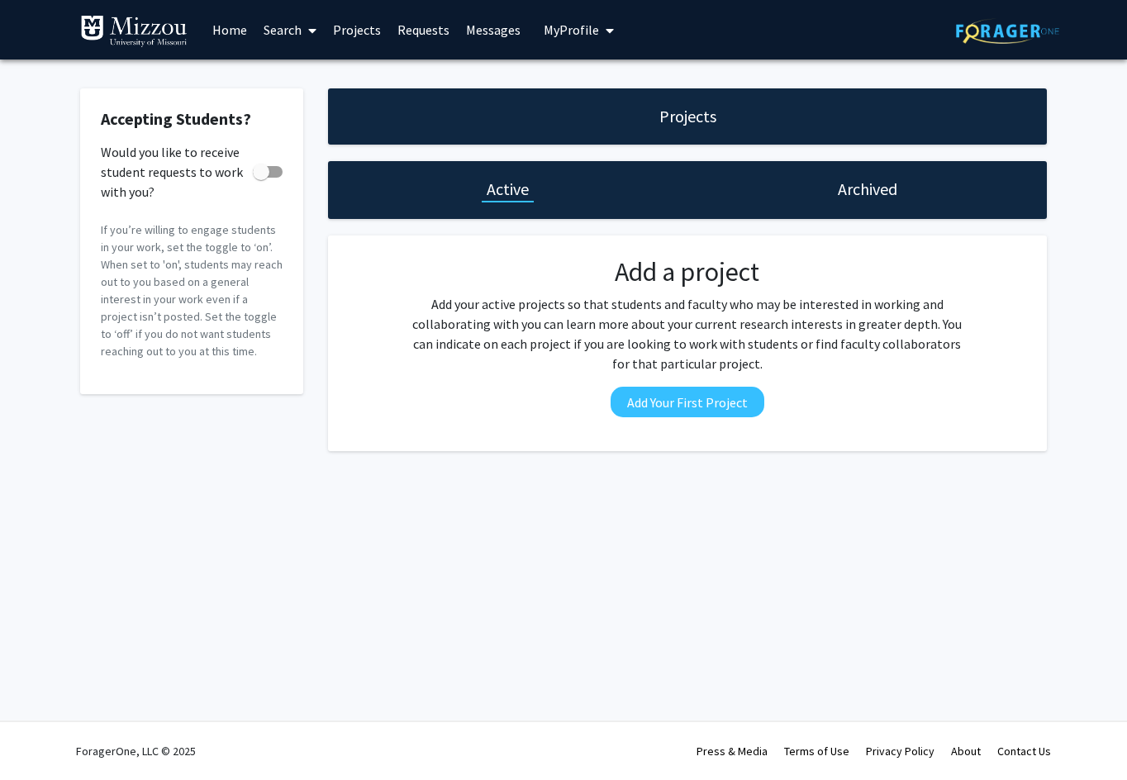
click at [277, 32] on link "Search" at bounding box center [289, 30] width 69 height 58
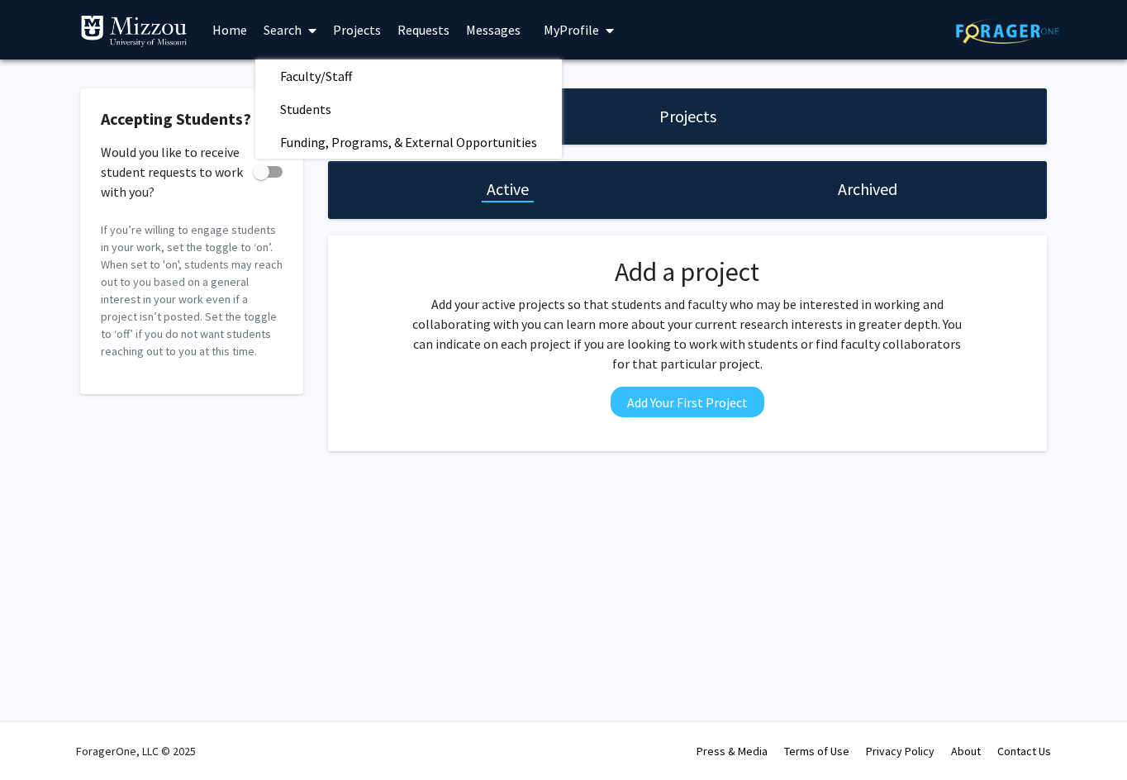
click at [411, 549] on div "Skip navigation Home Search Faculty/Staff Students Funding, Programs, & Externa…" at bounding box center [563, 390] width 1127 height 780
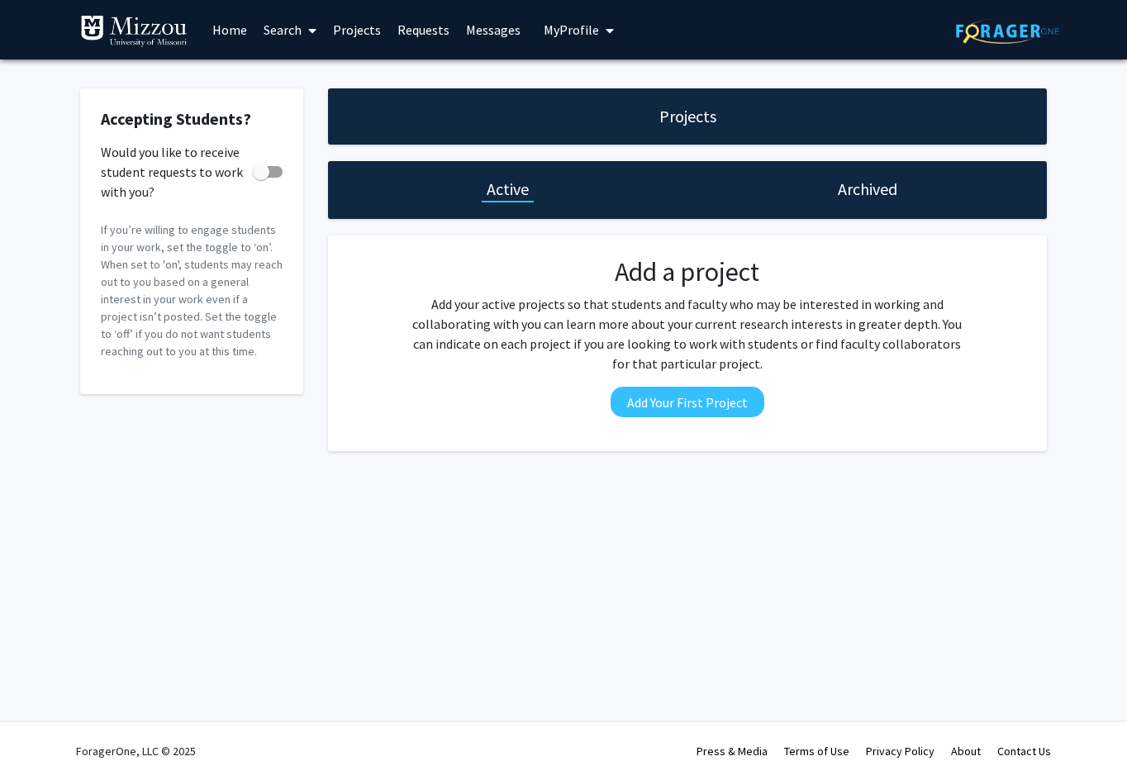
click at [232, 38] on link "Home" at bounding box center [229, 30] width 51 height 58
